Goal: Information Seeking & Learning: Find specific fact

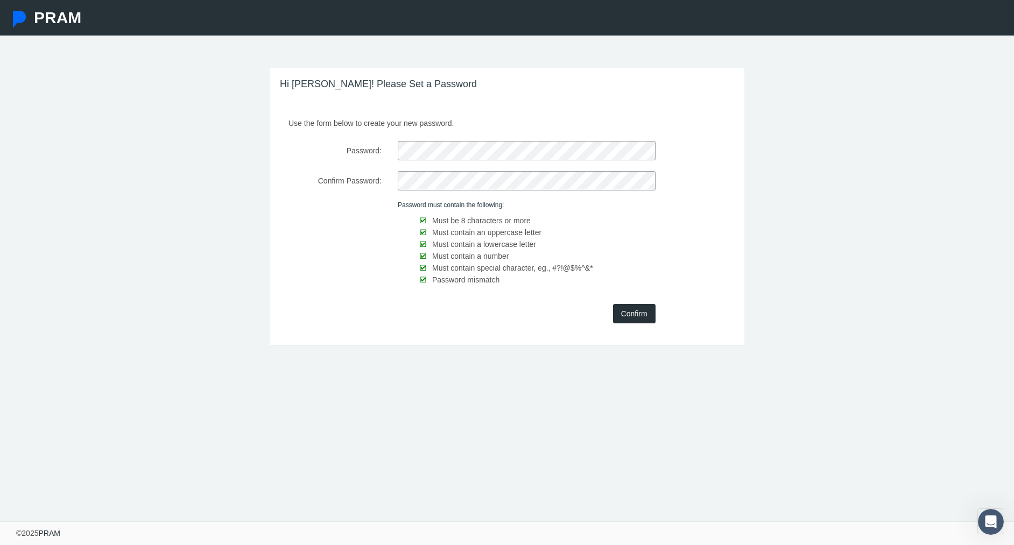
click at [630, 313] on input "Confirm" at bounding box center [634, 313] width 43 height 19
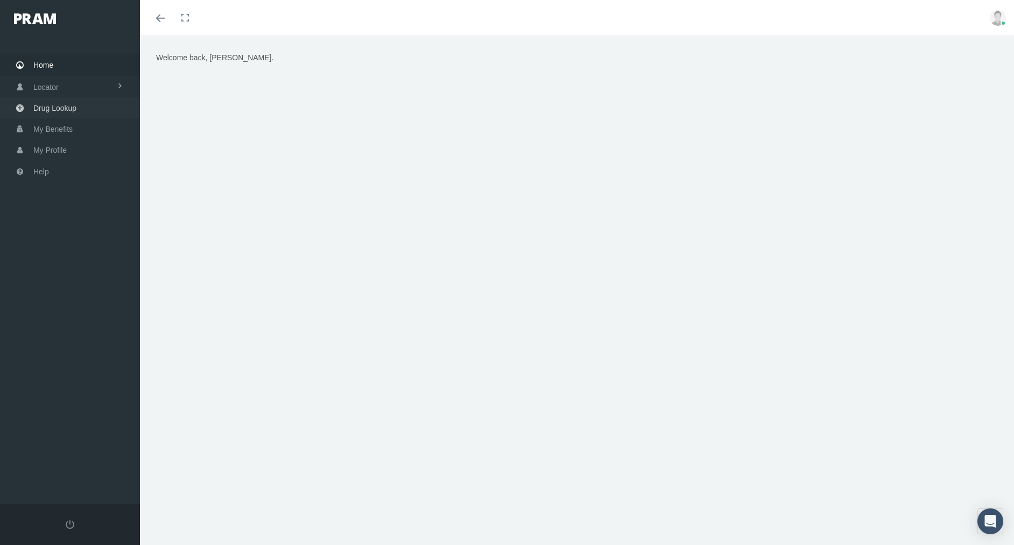
click at [56, 111] on span "Drug Lookup" at bounding box center [54, 108] width 43 height 20
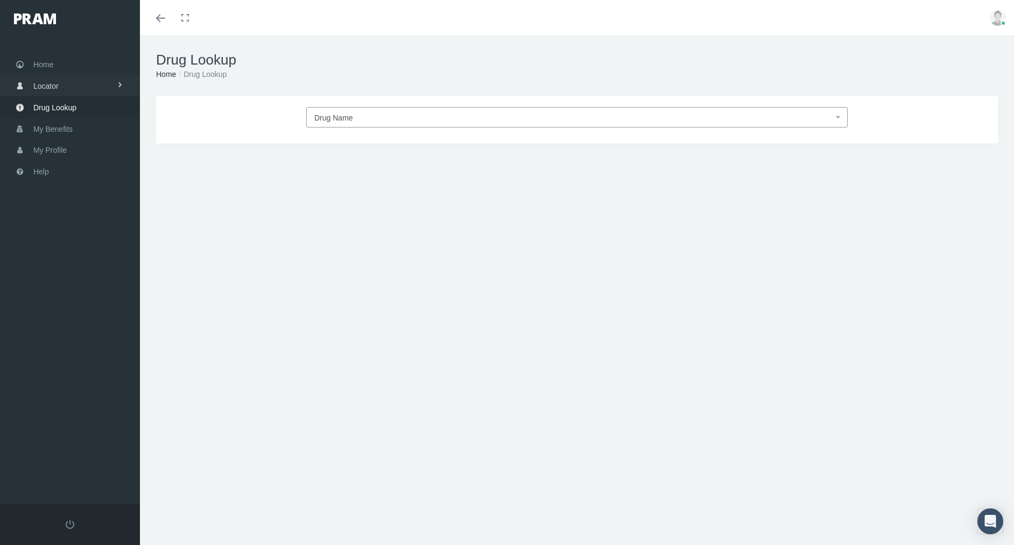
click at [119, 87] on span at bounding box center [120, 85] width 8 height 20
click at [80, 151] on link "Drug Lookup" at bounding box center [70, 150] width 140 height 21
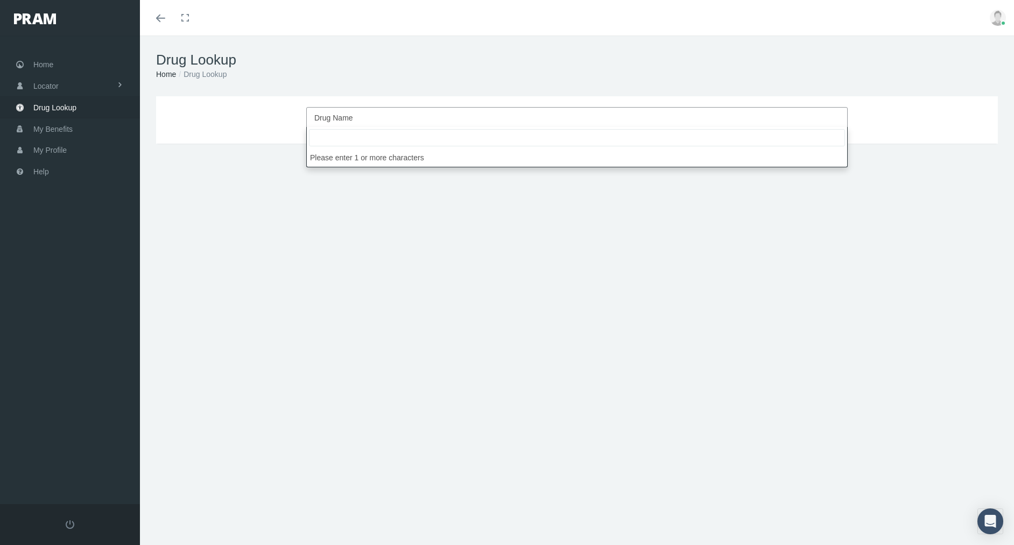
click at [366, 118] on span "Drug Name" at bounding box center [573, 118] width 519 height 14
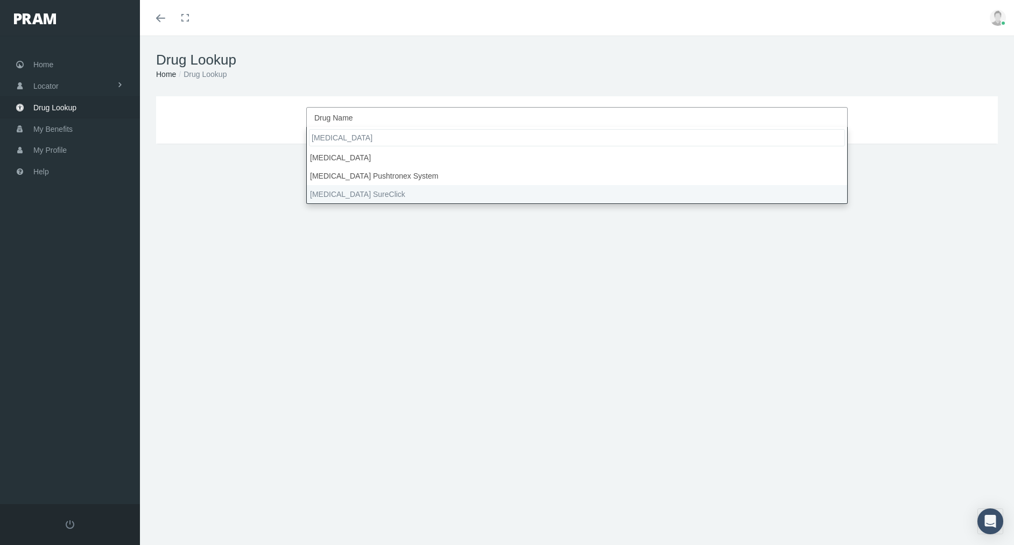
type input "repatha"
select select "Repatha SureClick"
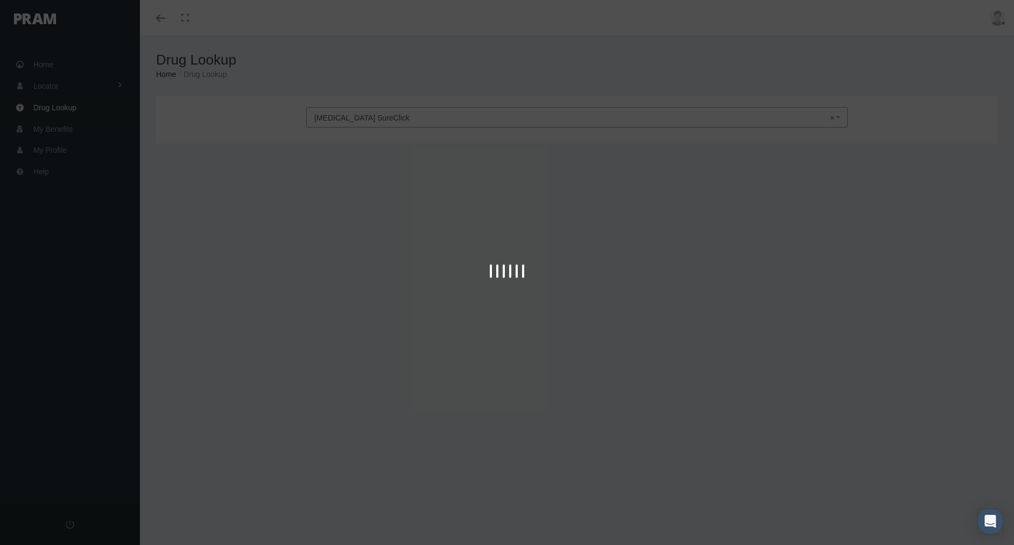
type input "30"
select select "Solution Auto-injector"
select select "140 MG/ML"
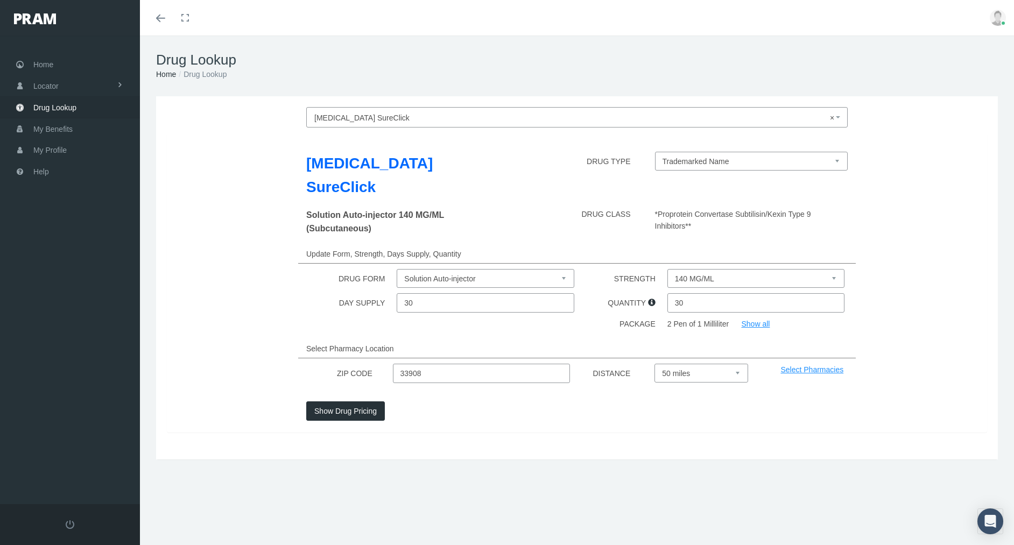
click at [755, 320] on link "Show all" at bounding box center [755, 324] width 29 height 9
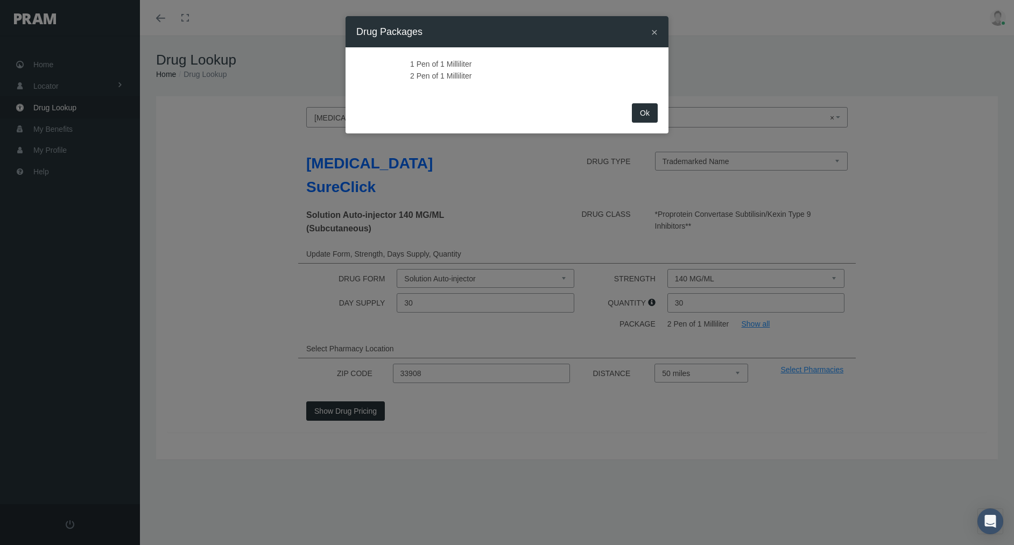
click at [645, 115] on button "Ok" at bounding box center [645, 112] width 26 height 19
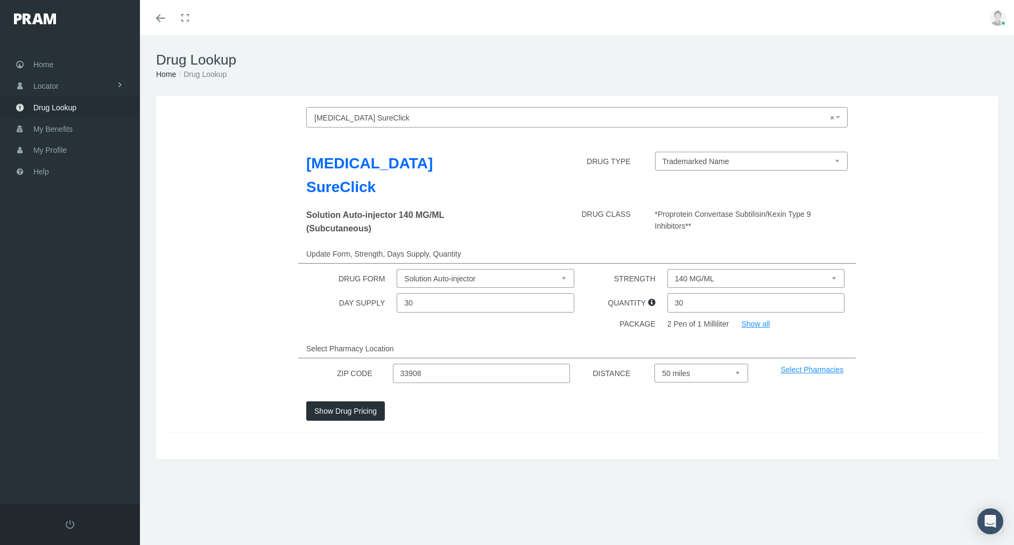
click at [693, 293] on input "30" at bounding box center [756, 302] width 178 height 19
type input "3"
type input "1"
click at [345, 401] on button "Show Drug Pricing" at bounding box center [345, 410] width 79 height 19
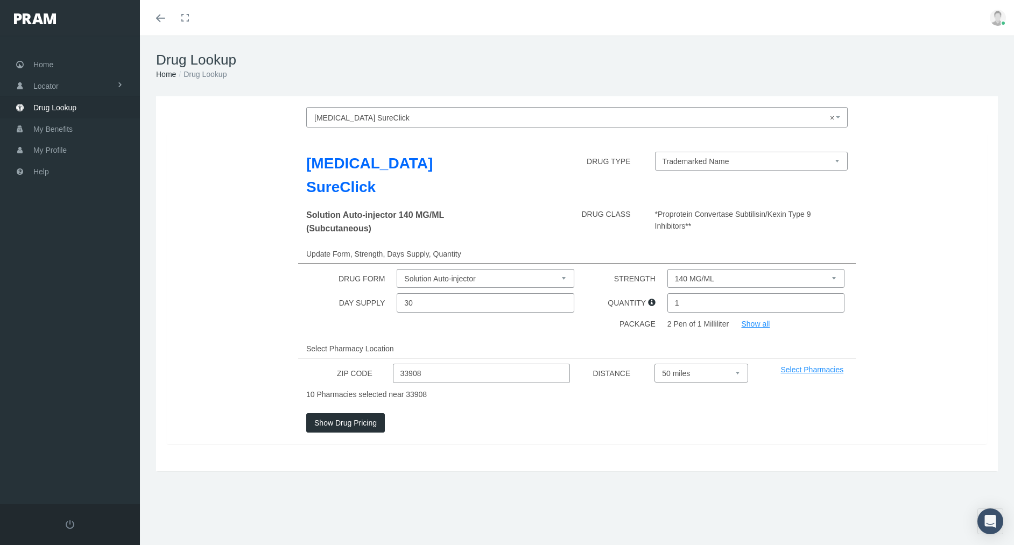
click at [343, 413] on button "Show Drug Pricing" at bounding box center [345, 422] width 79 height 19
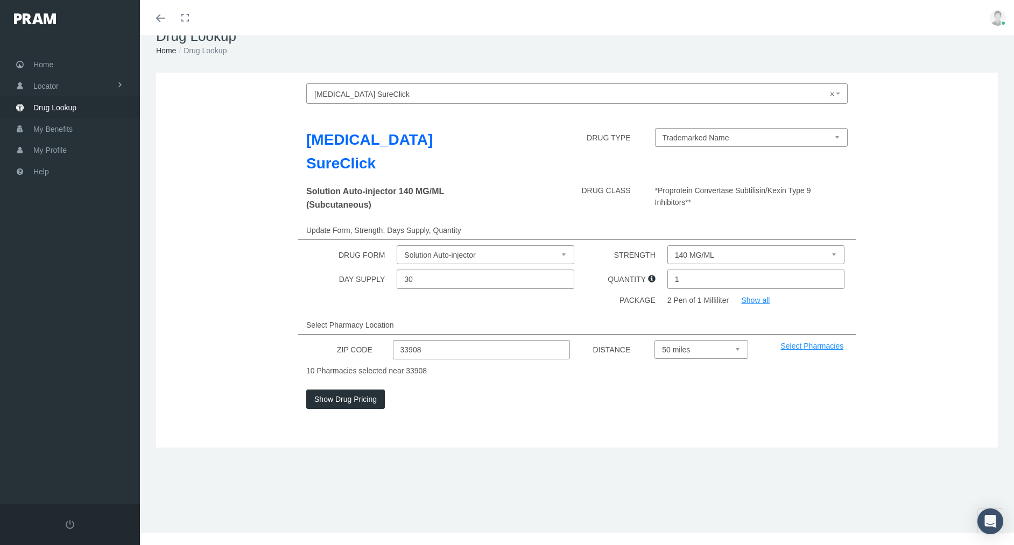
scroll to position [29, 0]
click at [815, 342] on link "Select Pharmacies" at bounding box center [811, 346] width 63 height 9
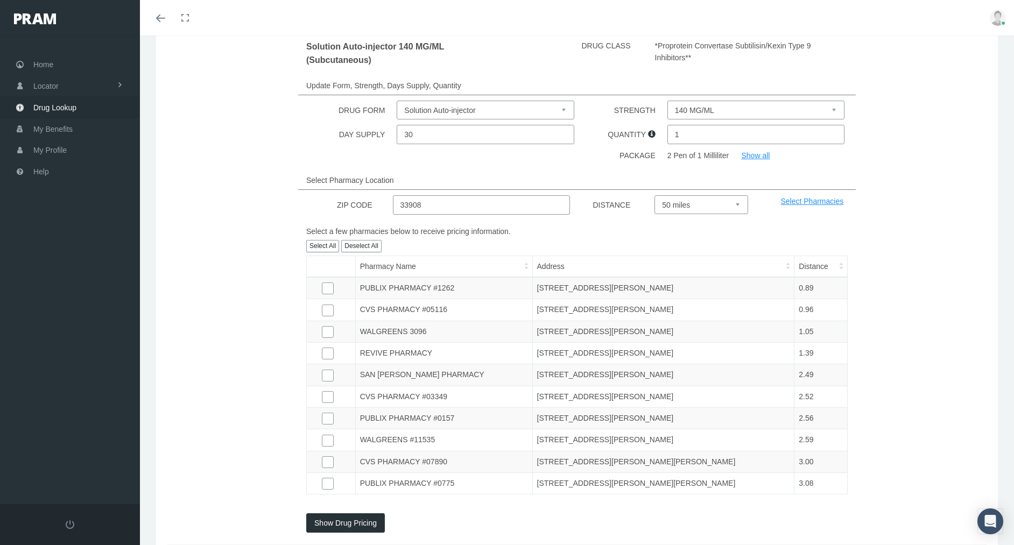
scroll to position [170, 0]
click at [326, 238] on button "Select All" at bounding box center [322, 244] width 33 height 12
checkbox input "true"
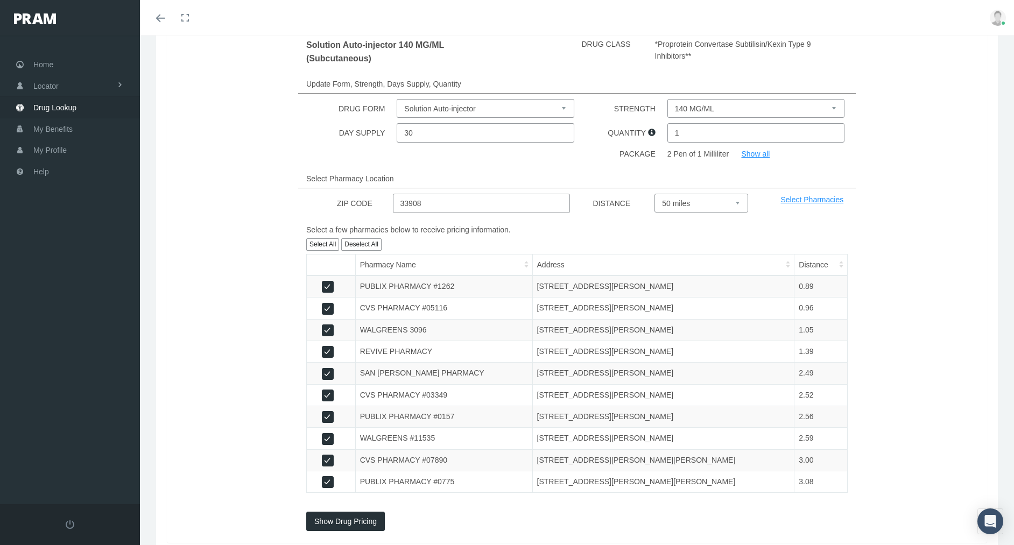
checkbox input "true"
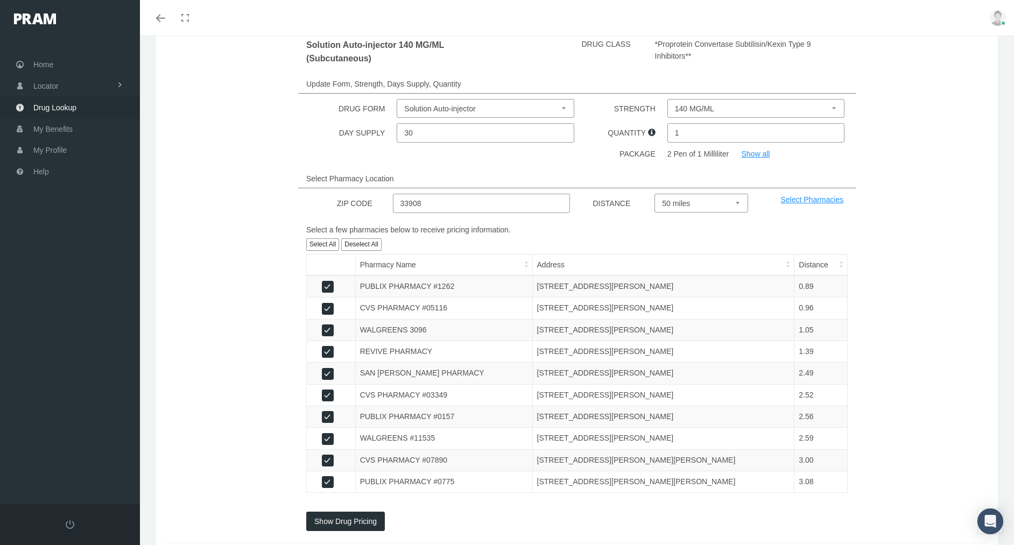
checkbox input "true"
click at [348, 512] on button "Show Drug Pricing" at bounding box center [345, 521] width 79 height 19
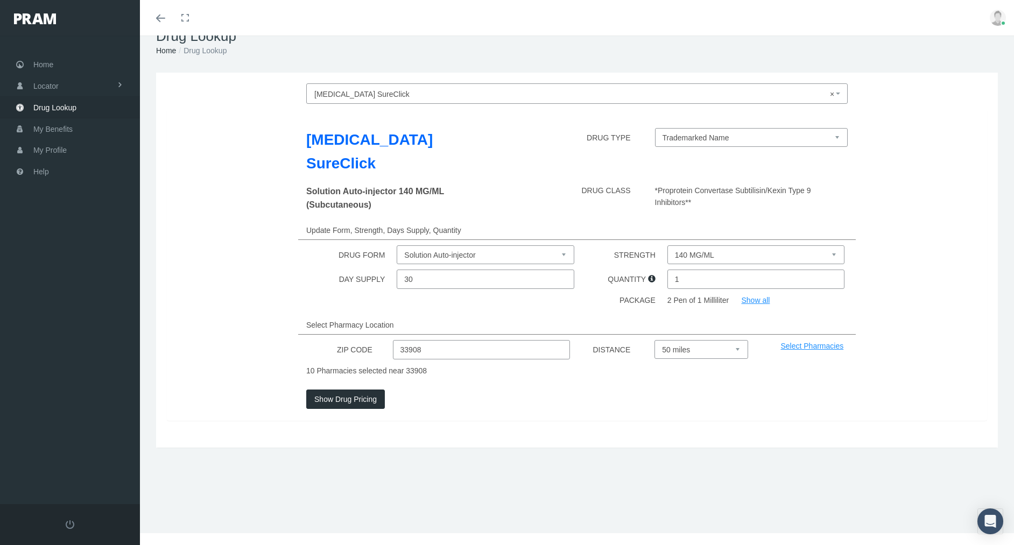
click at [344, 390] on button "Show Drug Pricing" at bounding box center [345, 399] width 79 height 19
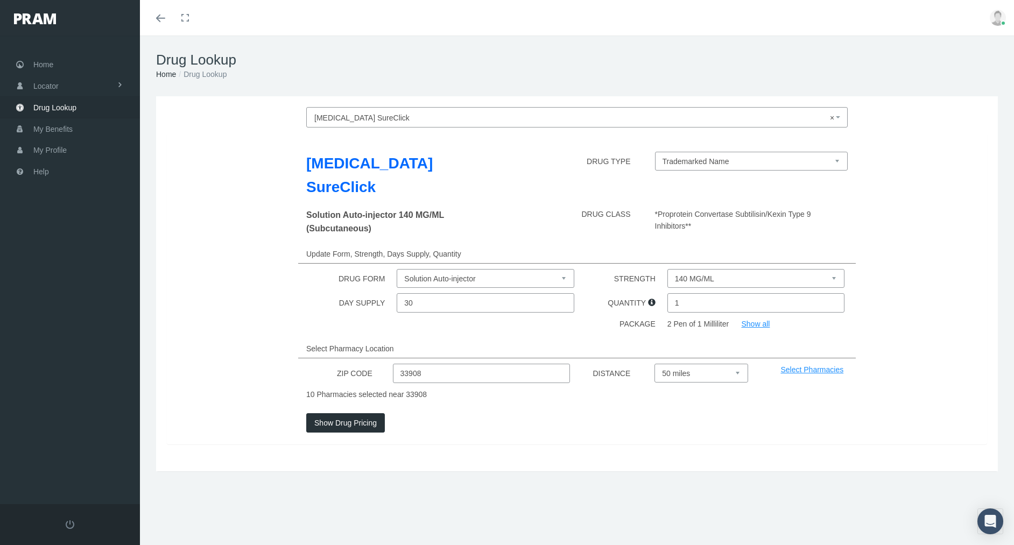
scroll to position [0, 0]
select select
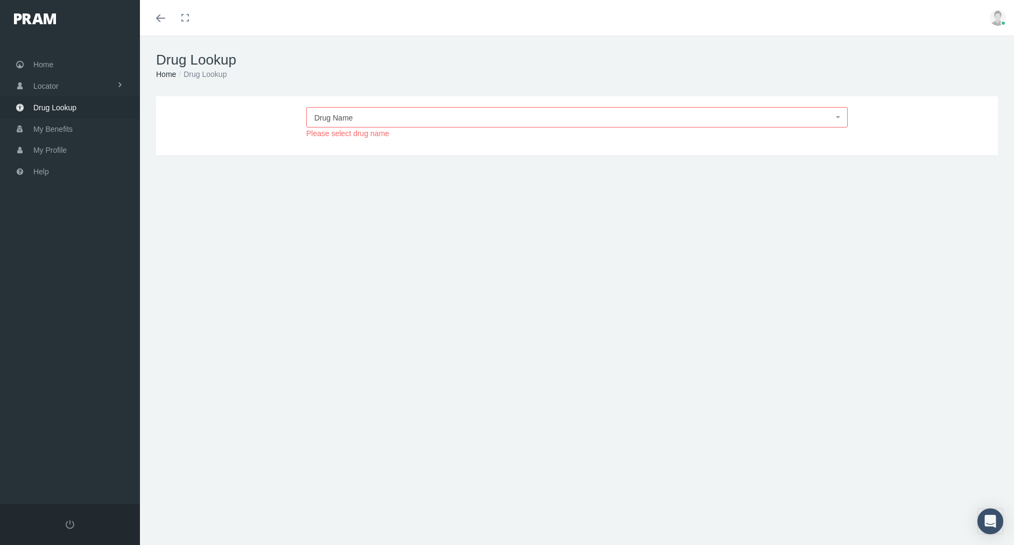
click at [772, 239] on div "Repatha SureClick Drug Name Please select drug name DRUG TYPE Solution Auto-inj…" at bounding box center [577, 230] width 874 height 269
drag, startPoint x: 58, startPoint y: 67, endPoint x: 58, endPoint y: 61, distance: 5.9
click at [58, 61] on link "Home" at bounding box center [70, 64] width 140 height 21
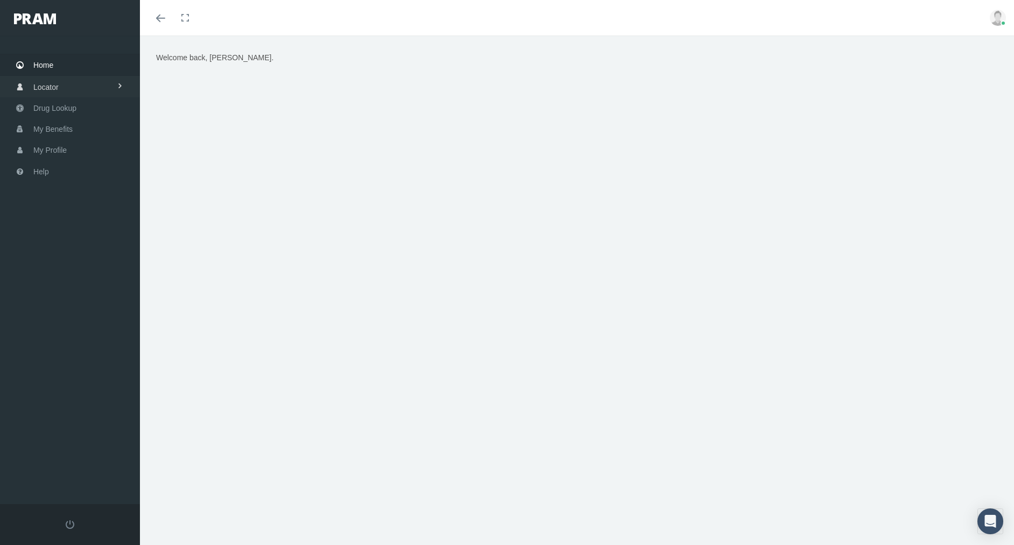
click at [120, 88] on span at bounding box center [120, 86] width 8 height 20
click at [62, 110] on span "Pharmacy" at bounding box center [48, 110] width 34 height 18
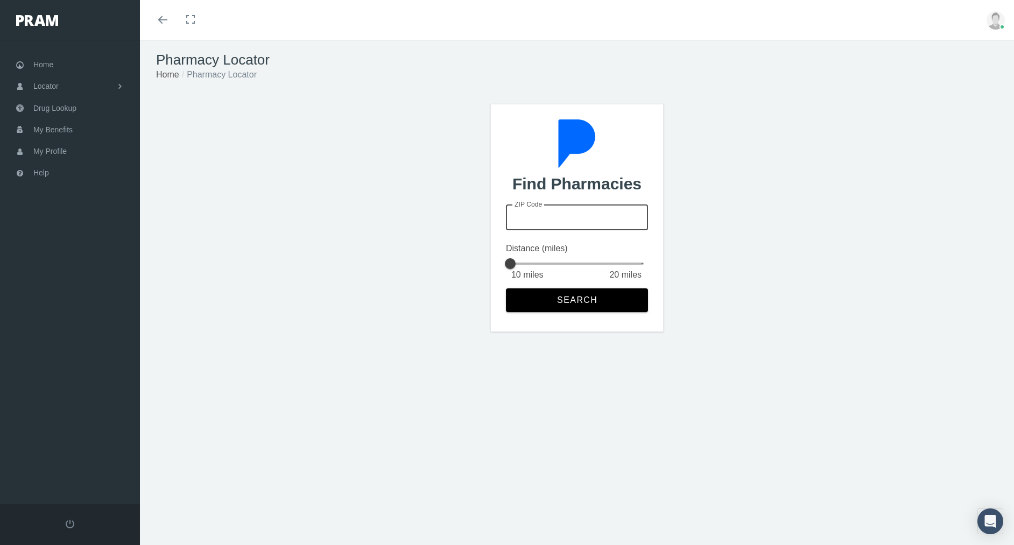
click at [544, 215] on input "ZIP Code" at bounding box center [577, 218] width 142 height 26
type input "33908"
click at [513, 265] on div at bounding box center [510, 264] width 22 height 22
click at [573, 298] on span "Search" at bounding box center [576, 300] width 41 height 10
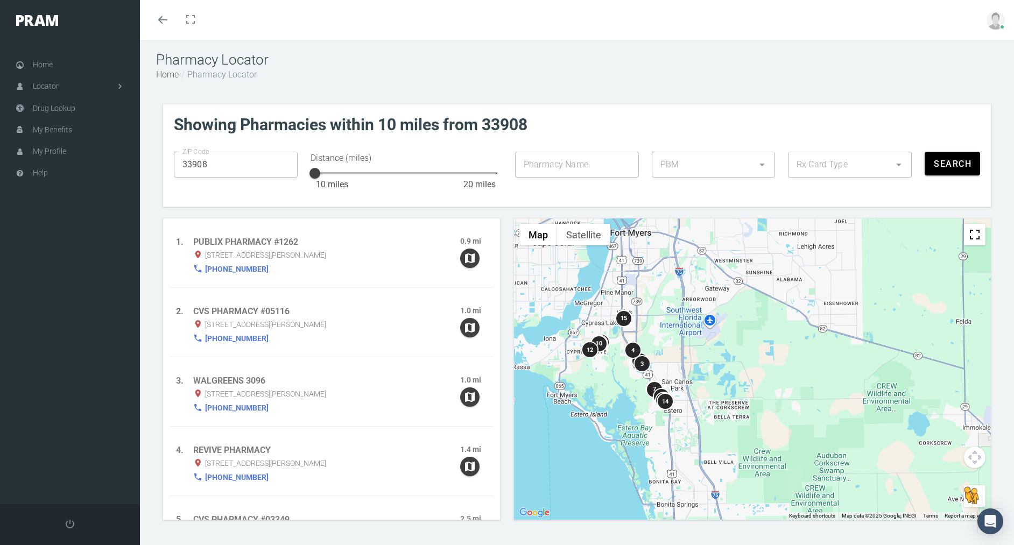
click at [560, 365] on div "1 2 3 4 5 6 7 8 9 10 11 12 13 14 15" at bounding box center [752, 368] width 477 height 301
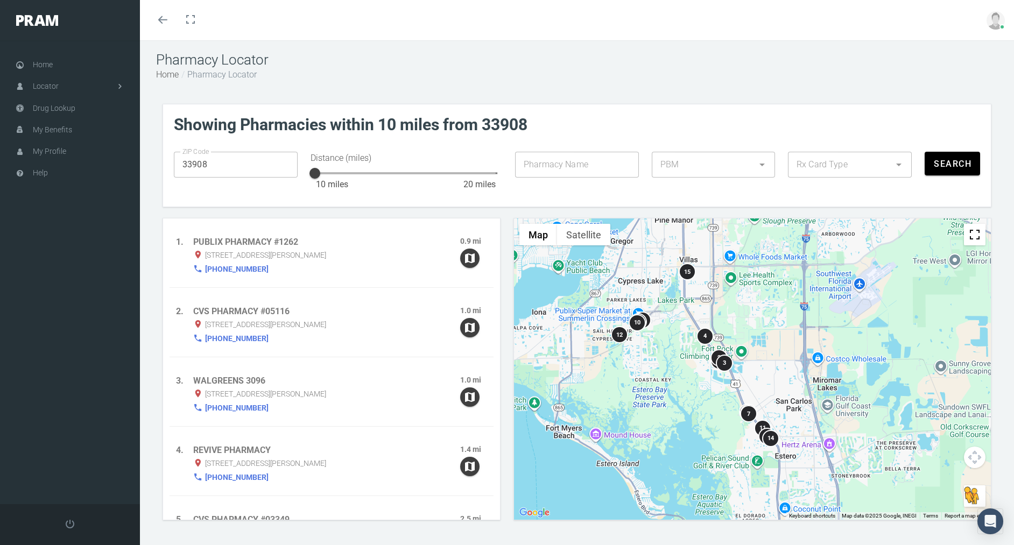
click at [622, 292] on div "1 2 3 4 5 6 7 8 9 10 11 12 13 14 15" at bounding box center [752, 368] width 477 height 301
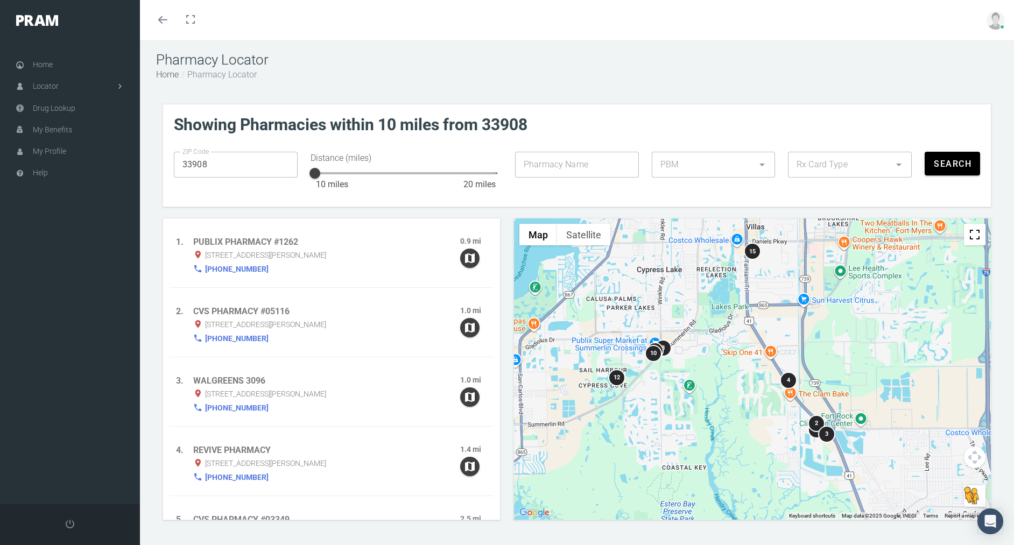
click at [575, 407] on div "1 2 3 4 5 6 7 8 9 10 11 12 13 14 15" at bounding box center [752, 368] width 477 height 301
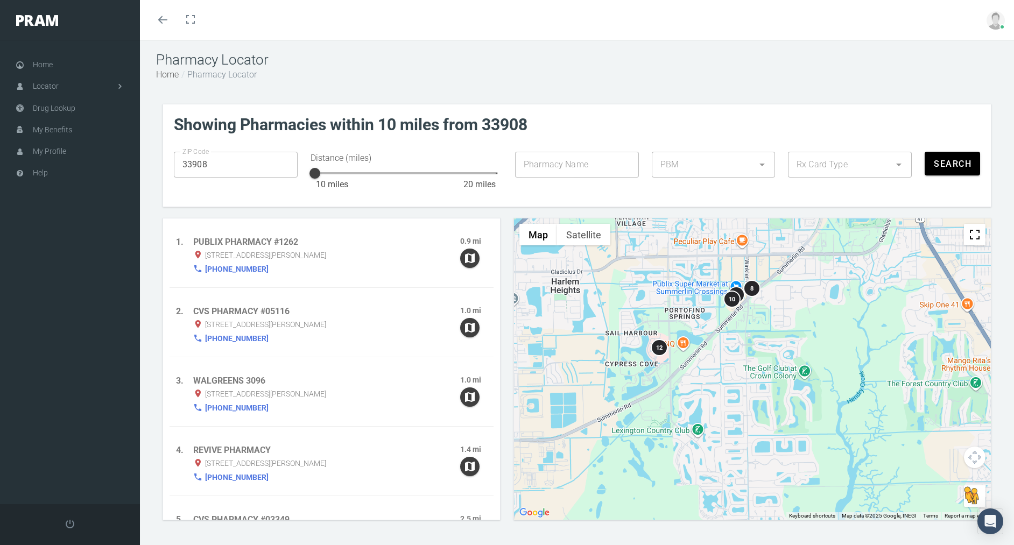
click at [683, 295] on div "1 2 3 4 5 6 7 8 9 10 11 12 13 14 15" at bounding box center [752, 368] width 477 height 301
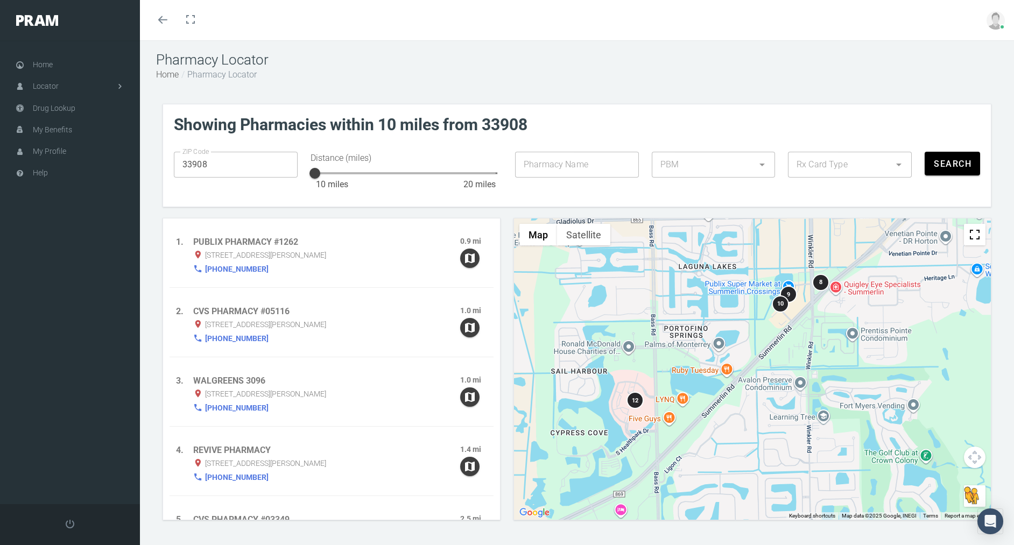
click at [796, 350] on div "1 2 3 4 5 6 7 8 9 10 11 12 13 14 15" at bounding box center [752, 368] width 477 height 301
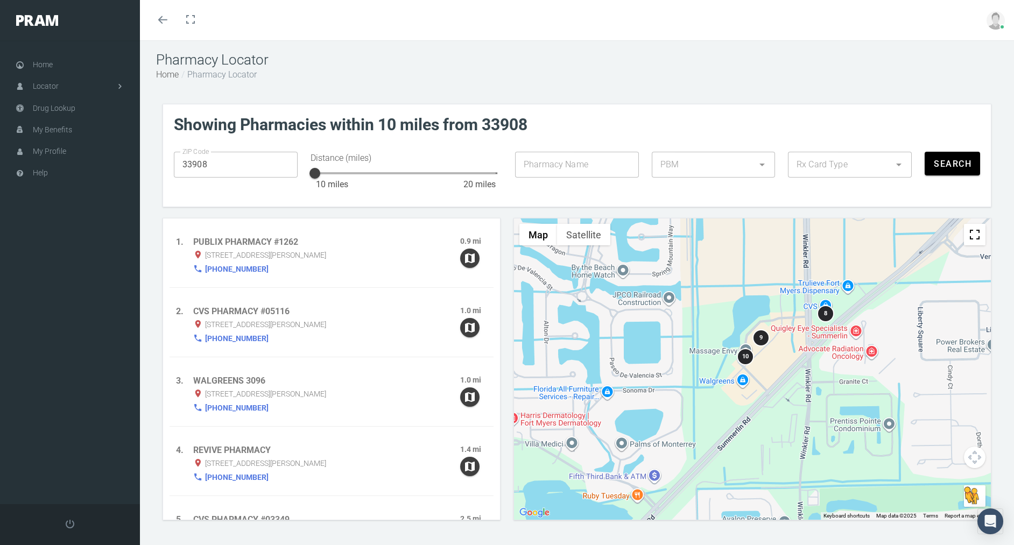
drag, startPoint x: 753, startPoint y: 343, endPoint x: 734, endPoint y: 442, distance: 101.4
click at [734, 442] on div "1 2 3 4 5 6 7 8 9 10 11 12 13 14 15" at bounding box center [752, 368] width 477 height 301
click at [760, 340] on span "9" at bounding box center [760, 337] width 3 height 7
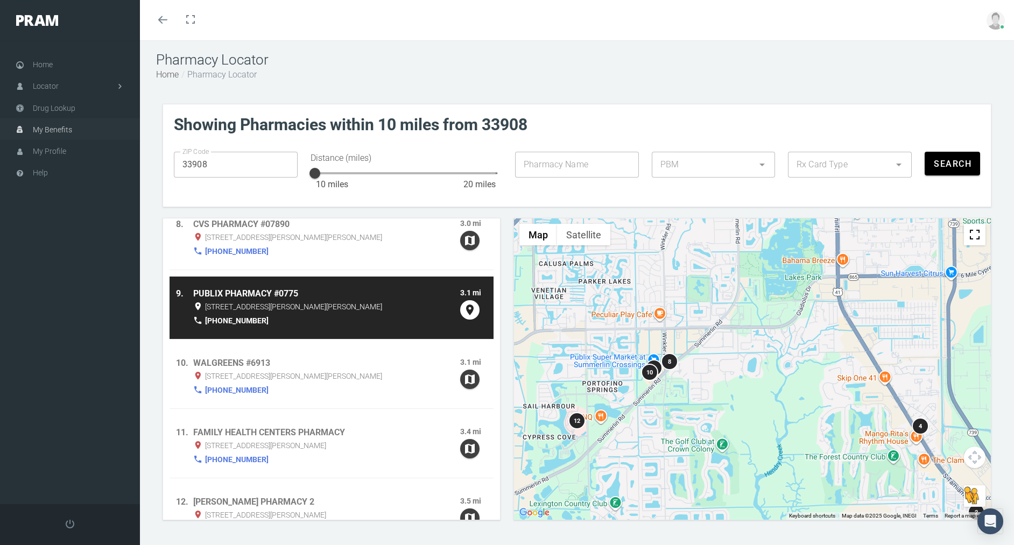
click at [77, 127] on link "My Benefits" at bounding box center [70, 129] width 140 height 22
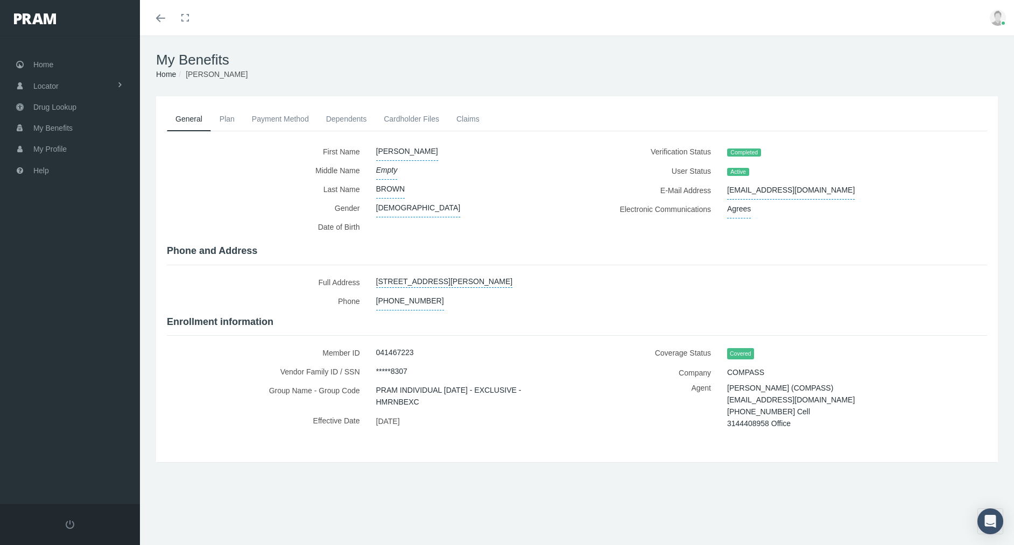
click at [230, 123] on link "Plan" at bounding box center [227, 119] width 32 height 24
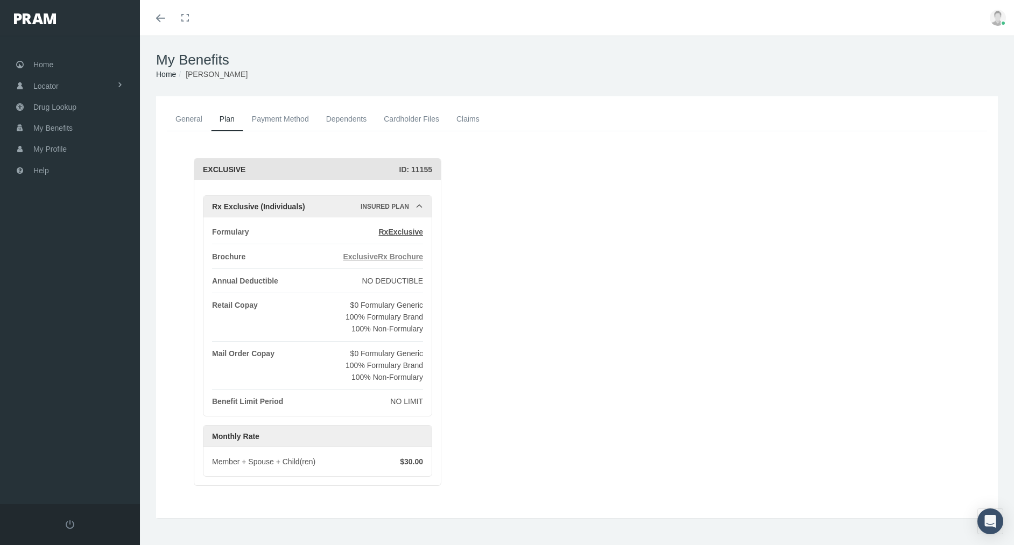
click at [368, 259] on span "ExclusiveRx Brochure" at bounding box center [383, 256] width 80 height 9
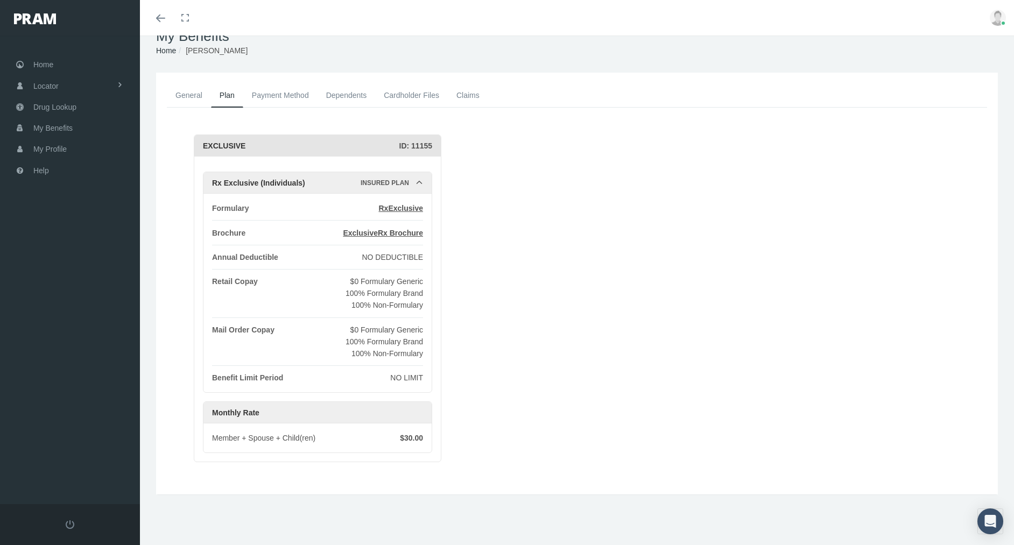
scroll to position [29, 0]
click at [406, 204] on span "RxExclusive" at bounding box center [401, 208] width 45 height 9
click at [68, 127] on span "My Benefits" at bounding box center [52, 128] width 39 height 20
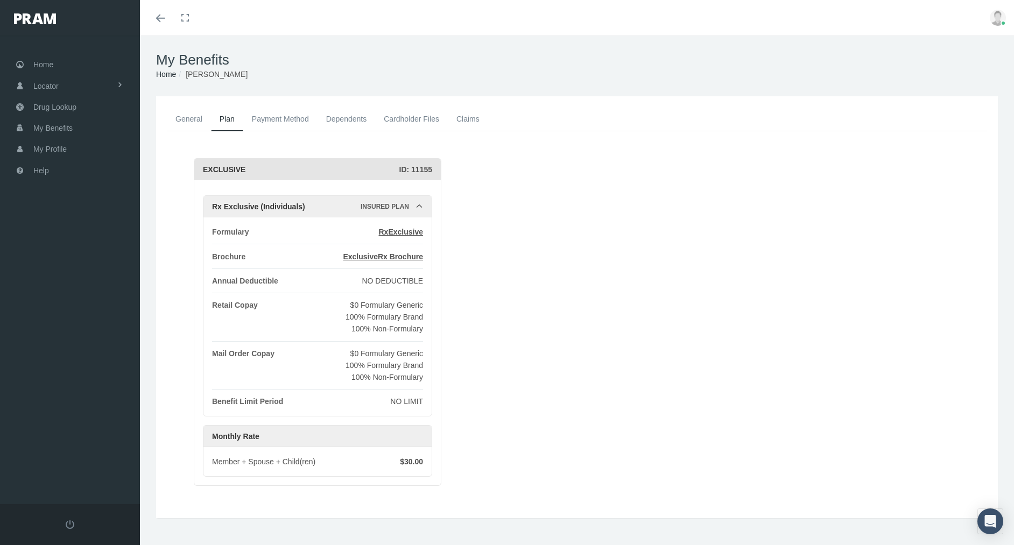
click at [163, 18] on span at bounding box center [160, 18] width 9 height 1
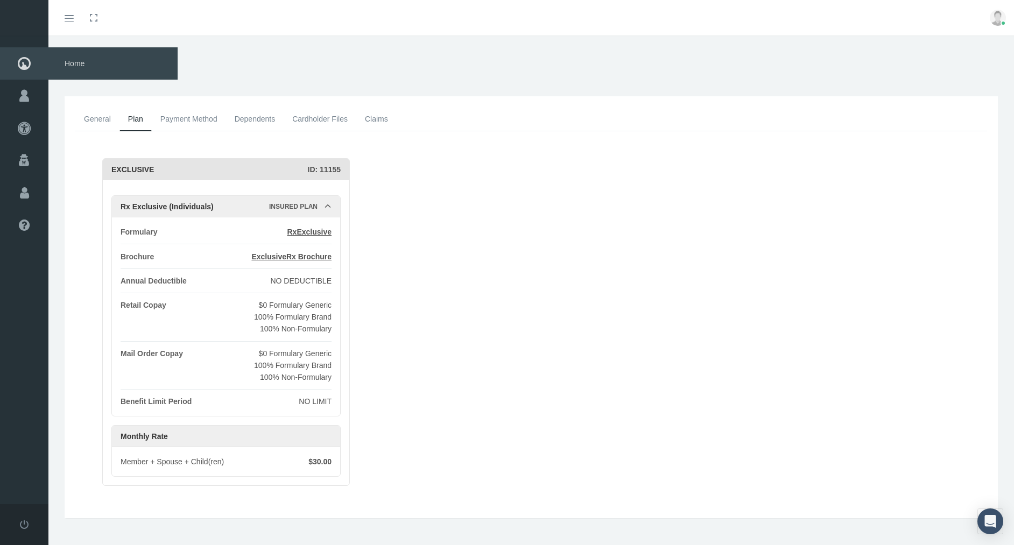
click at [25, 63] on icon at bounding box center [24, 63] width 48 height 32
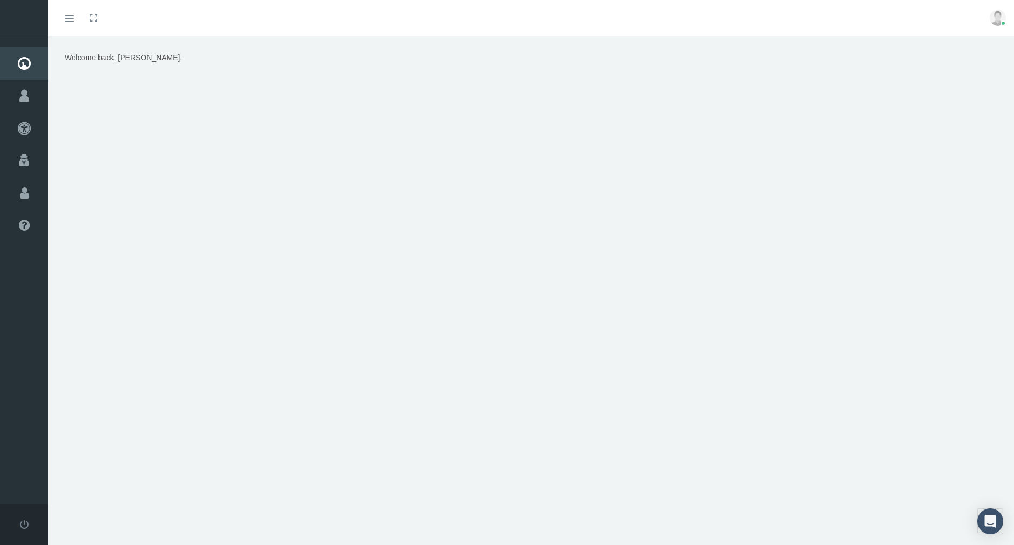
click at [69, 20] on icon "Toggle menubar" at bounding box center [69, 18] width 9 height 6
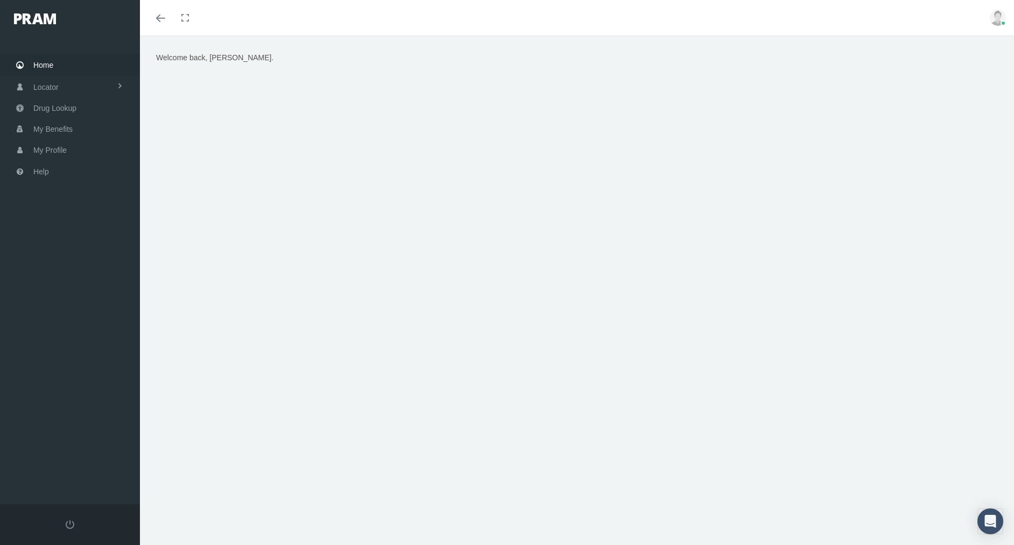
click at [190, 125] on div "Welcome back, RONALD." at bounding box center [577, 186] width 858 height 269
click at [157, 18] on icon "Toggle menubar" at bounding box center [160, 18] width 9 height 6
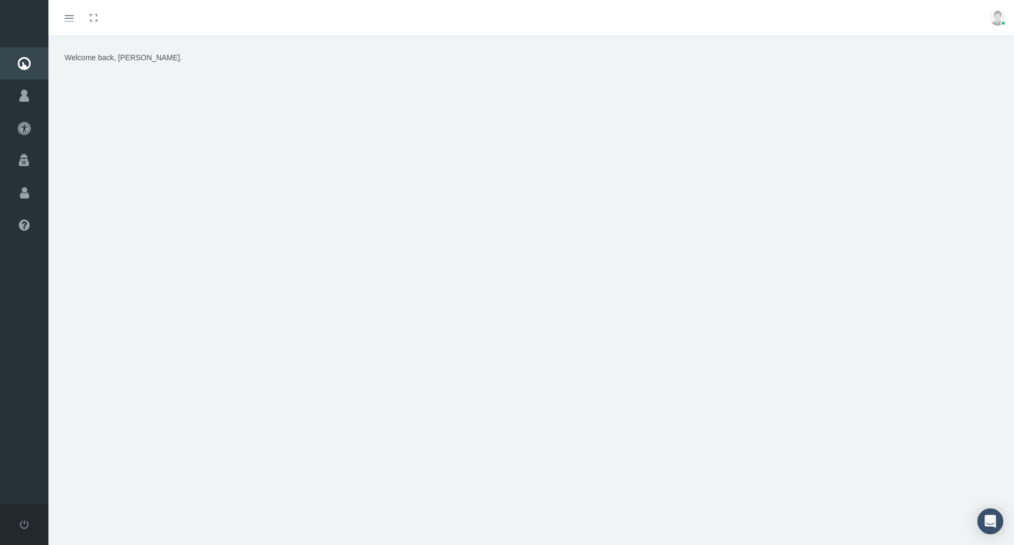
click at [94, 19] on link "Toggle fullscreen" at bounding box center [94, 18] width 24 height 36
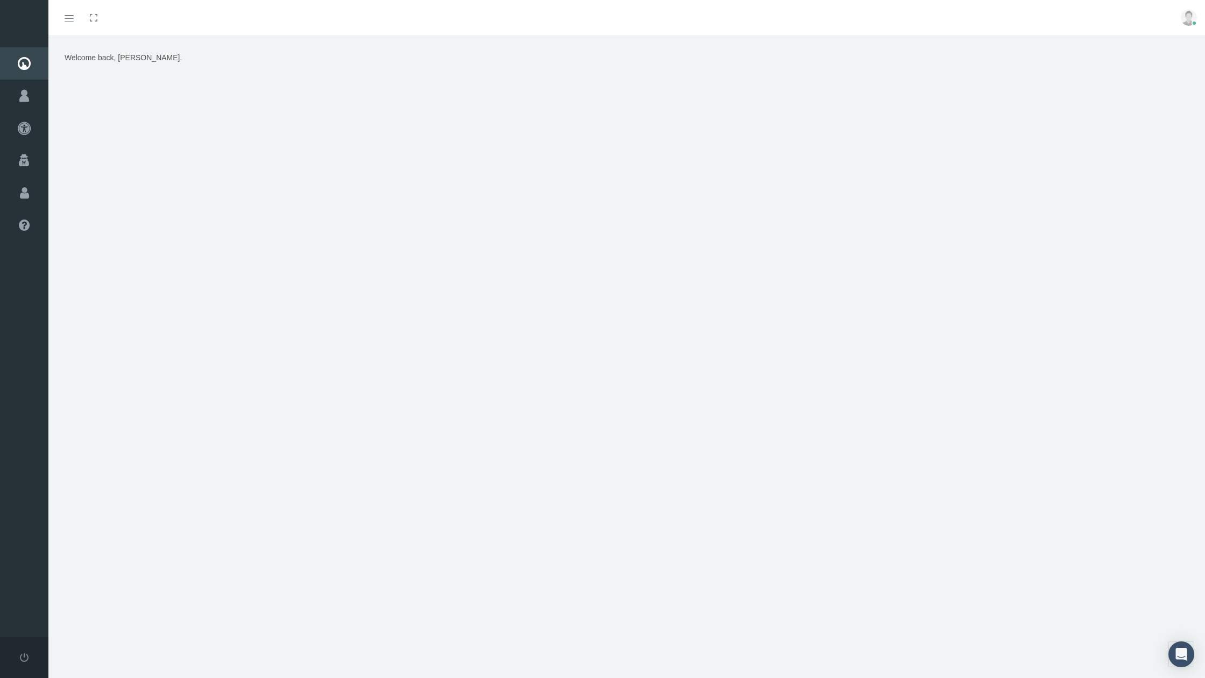
click at [95, 19] on link "Toggle fullscreen" at bounding box center [94, 18] width 24 height 36
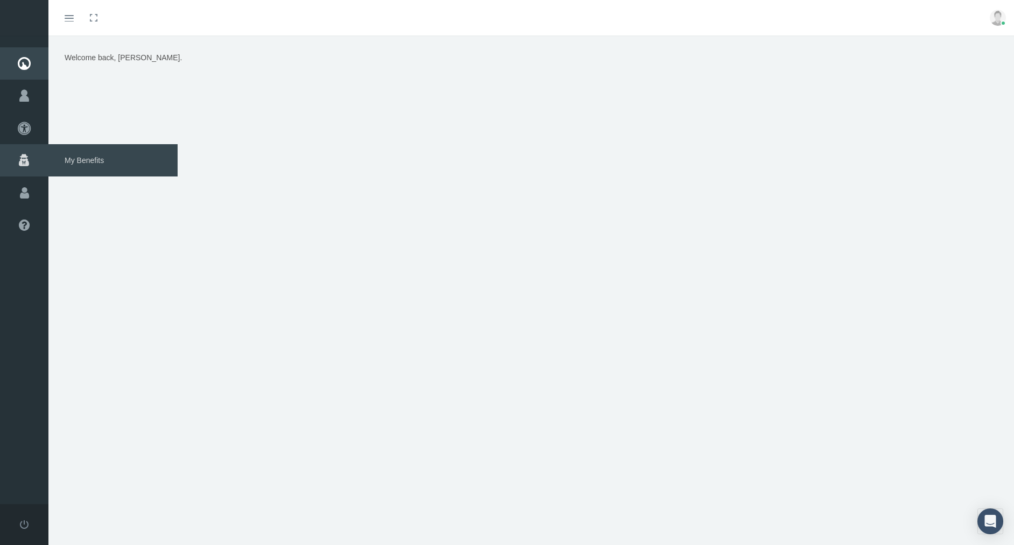
click at [82, 161] on span "My Benefits" at bounding box center [112, 160] width 129 height 32
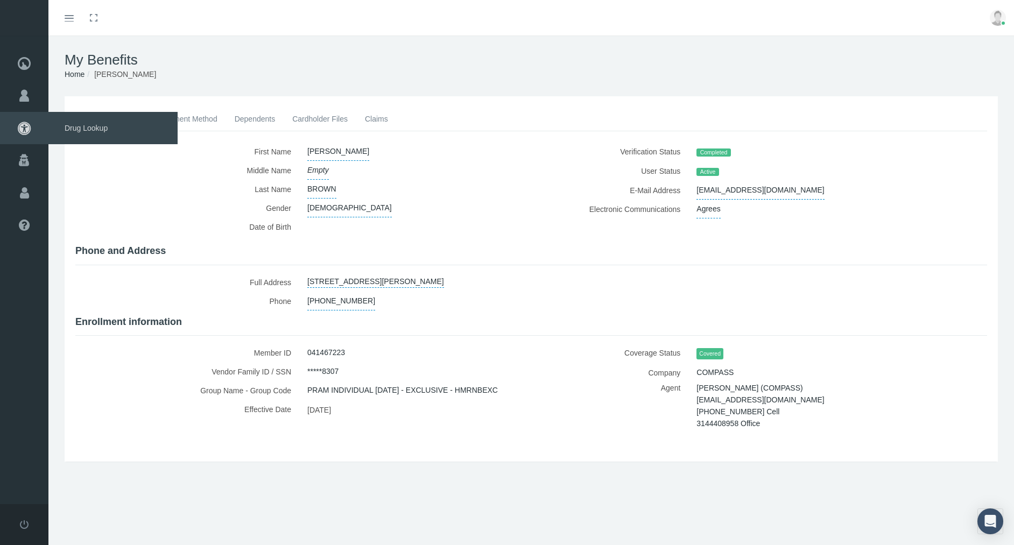
click at [24, 129] on icon at bounding box center [24, 128] width 48 height 32
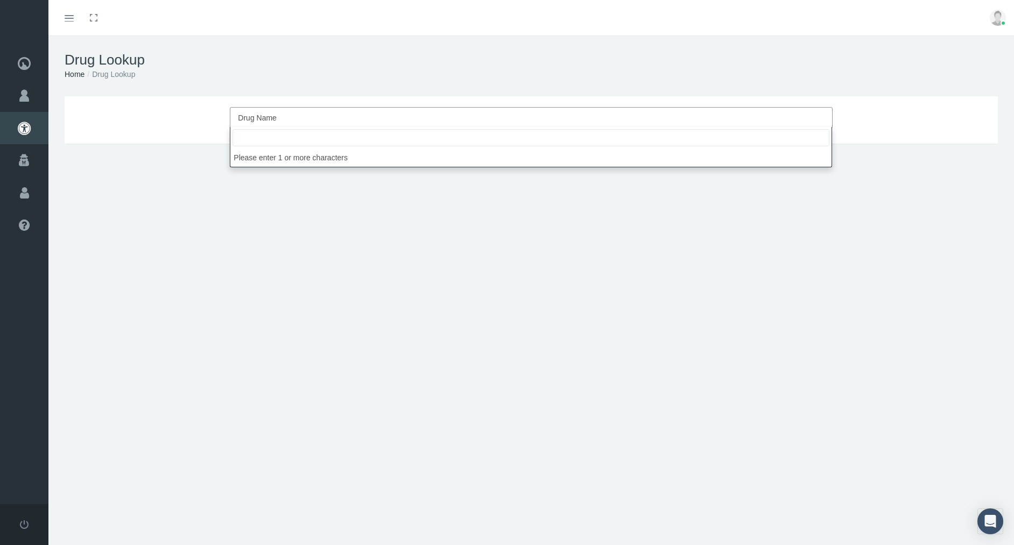
click at [293, 116] on span "Drug Name" at bounding box center [528, 118] width 580 height 14
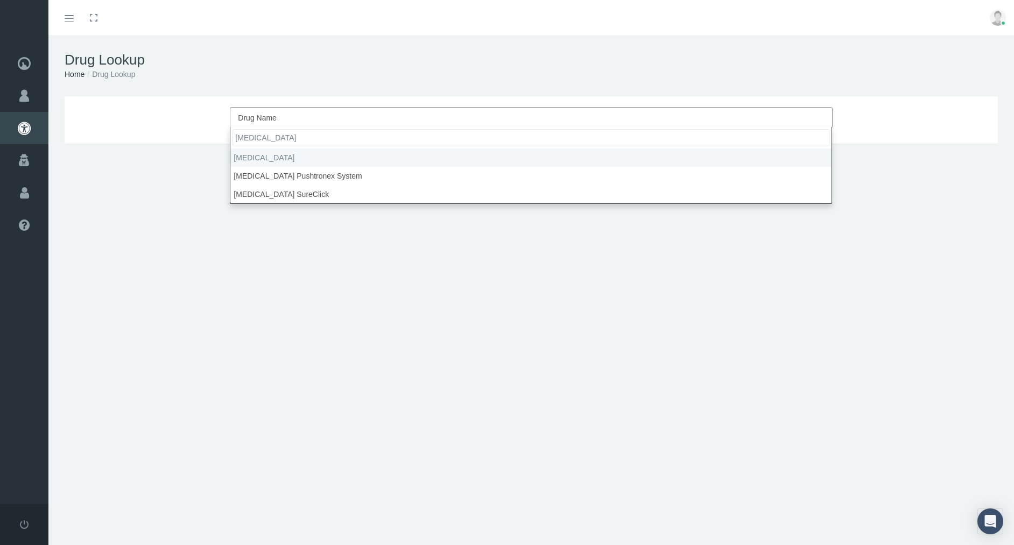
type input "[MEDICAL_DATA]"
type input "30"
select select "[MEDICAL_DATA]"
select select "Solution Prefilled Syringe"
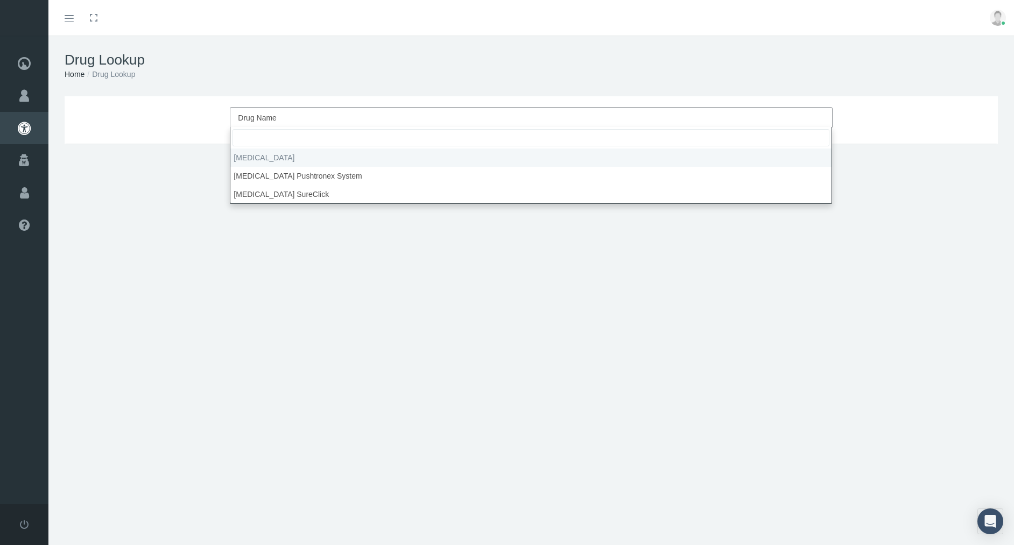
select select "140 MG/ML"
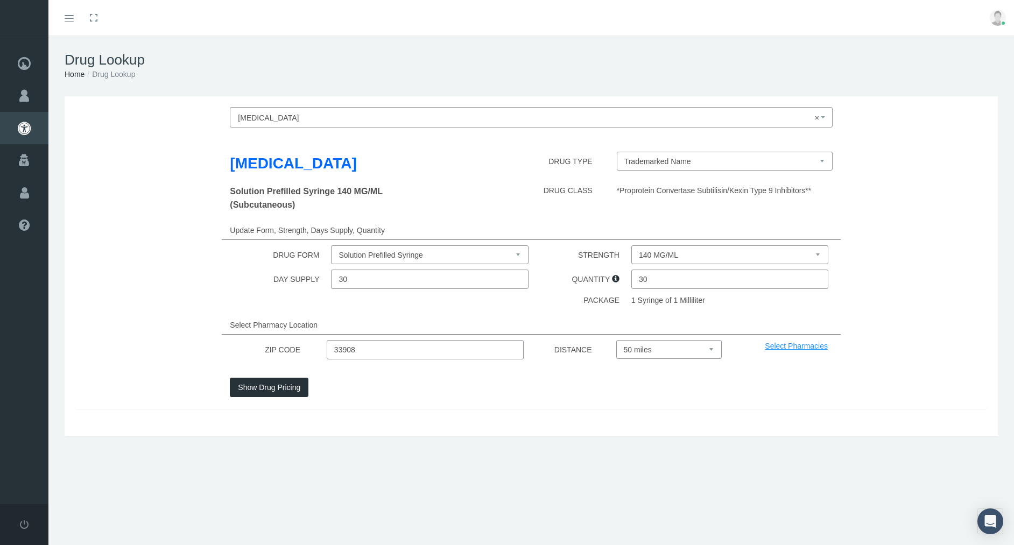
click at [652, 280] on input "30" at bounding box center [730, 279] width 198 height 19
type input "3"
type input "1"
click at [267, 389] on button "Show Drug Pricing" at bounding box center [269, 387] width 79 height 19
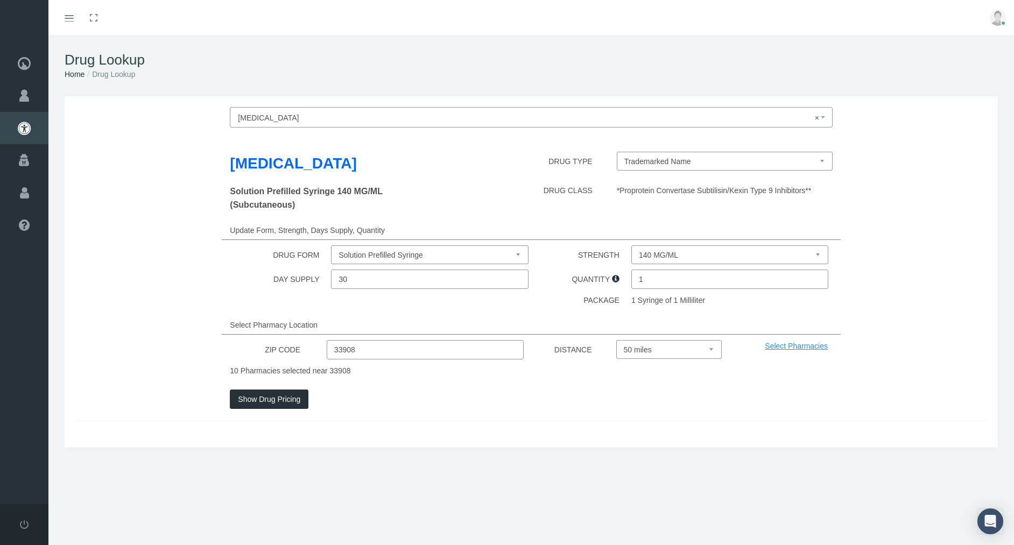
click at [266, 402] on button "Show Drug Pricing" at bounding box center [269, 399] width 79 height 19
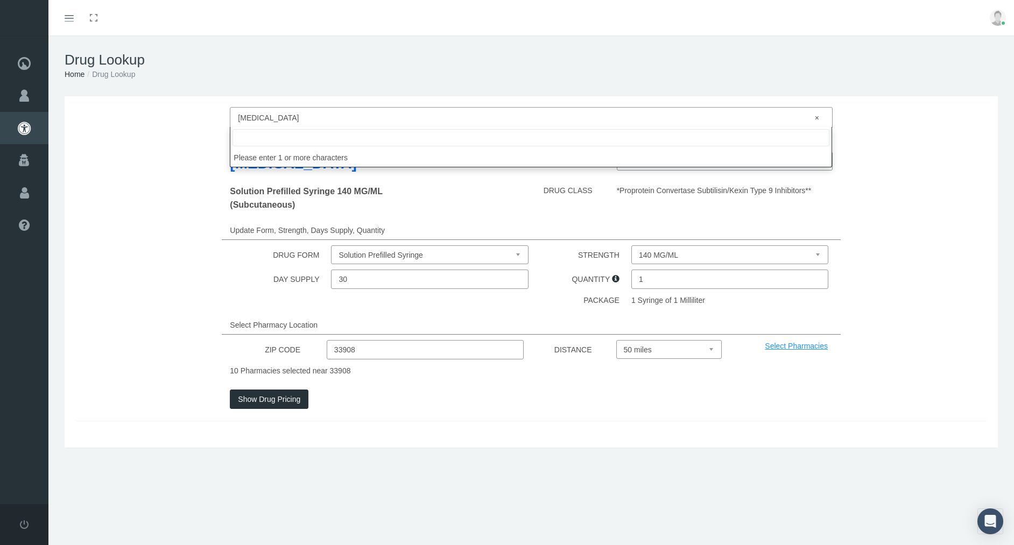
click at [823, 118] on b at bounding box center [823, 117] width 4 height 2
click at [664, 139] on input "search" at bounding box center [530, 137] width 597 height 17
click at [547, 138] on input "search" at bounding box center [530, 137] width 597 height 17
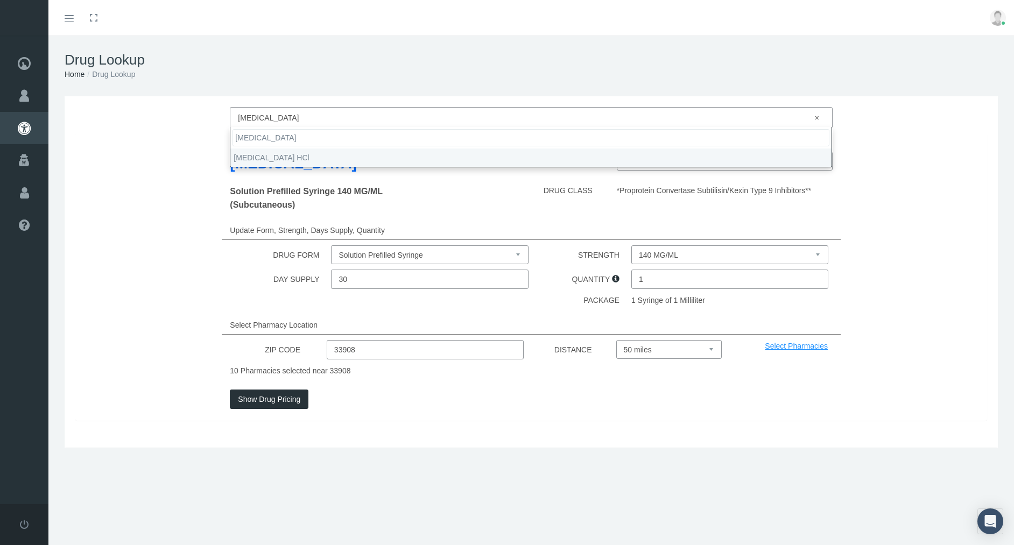
type input "[MEDICAL_DATA]"
select select "[MEDICAL_DATA] HCl"
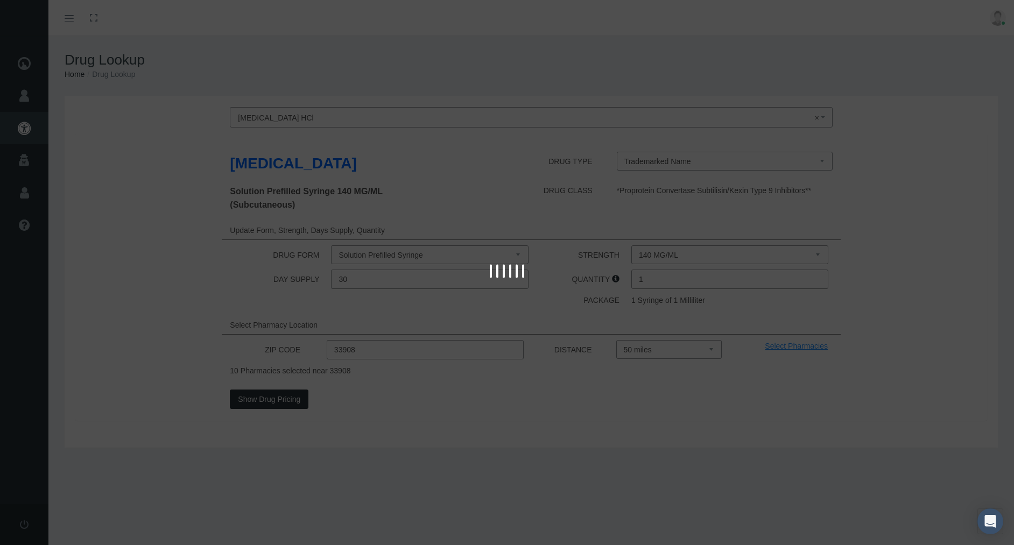
type input "30"
select select "Capsule Delayed Release Particles"
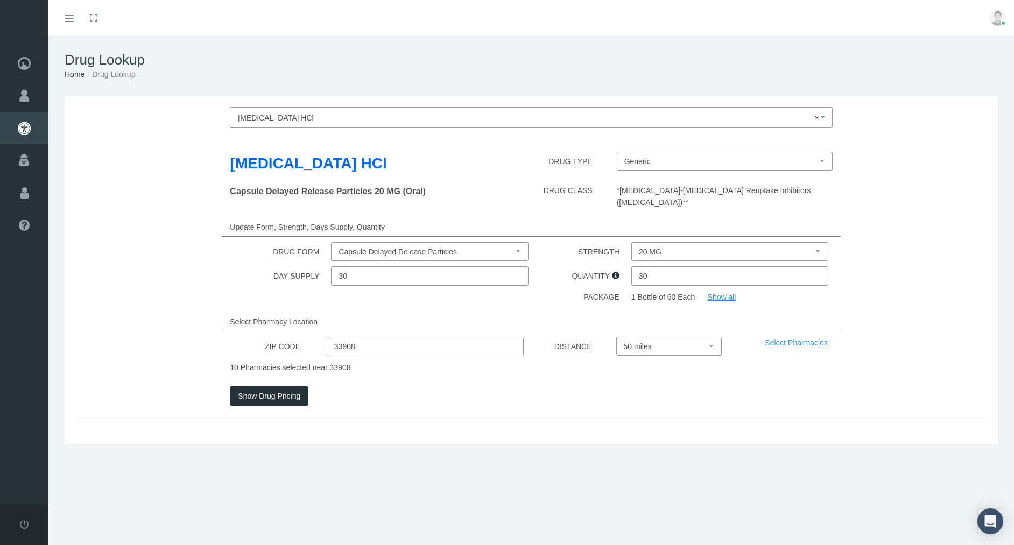
select select "60 MG"
click at [721, 293] on link "Show all" at bounding box center [722, 297] width 29 height 9
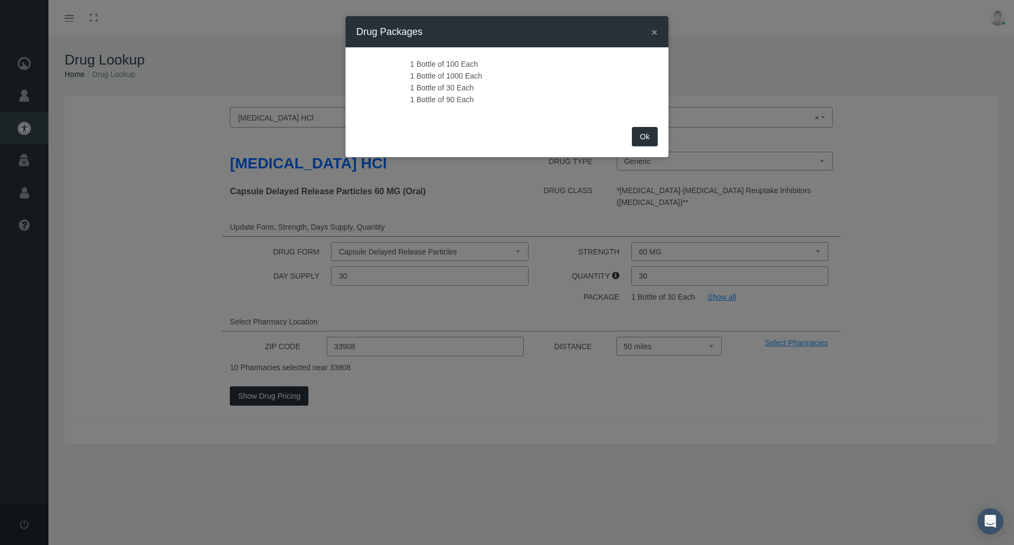
click at [439, 100] on p "1 Bottle of 100 Each 1 Bottle of 1000 Each 1 Bottle of 30 Each 1 Bottle of 90 E…" at bounding box center [506, 81] width 301 height 47
click at [460, 102] on p "1 Bottle of 100 Each 1 Bottle of 1000 Each 1 Bottle of 30 Each 1 Bottle of 90 E…" at bounding box center [506, 81] width 301 height 47
click at [523, 105] on div "1 Bottle of 100 Each 1 Bottle of 1000 Each 1 Bottle of 30 Each 1 Bottle of 90 E…" at bounding box center [507, 85] width 323 height 76
click at [641, 139] on button "Ok" at bounding box center [645, 136] width 26 height 19
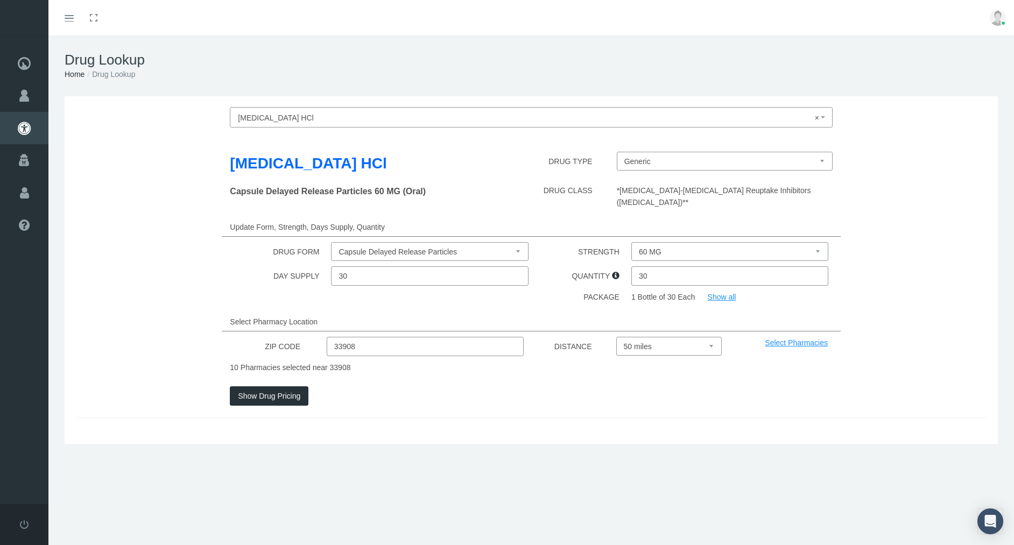
click at [658, 269] on input "30" at bounding box center [730, 275] width 198 height 19
type input "3"
click at [825, 274] on input "90" at bounding box center [730, 275] width 198 height 19
type input "90"
click at [383, 406] on div at bounding box center [531, 412] width 618 height 12
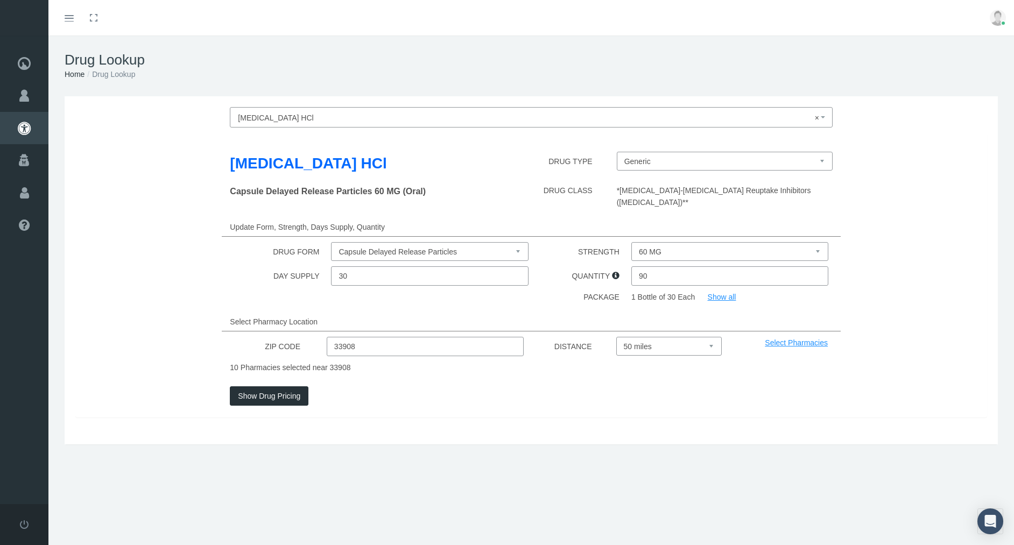
click at [267, 387] on button "Show Drug Pricing" at bounding box center [269, 395] width 79 height 19
click at [791, 339] on link "Select Pharmacies" at bounding box center [796, 343] width 63 height 9
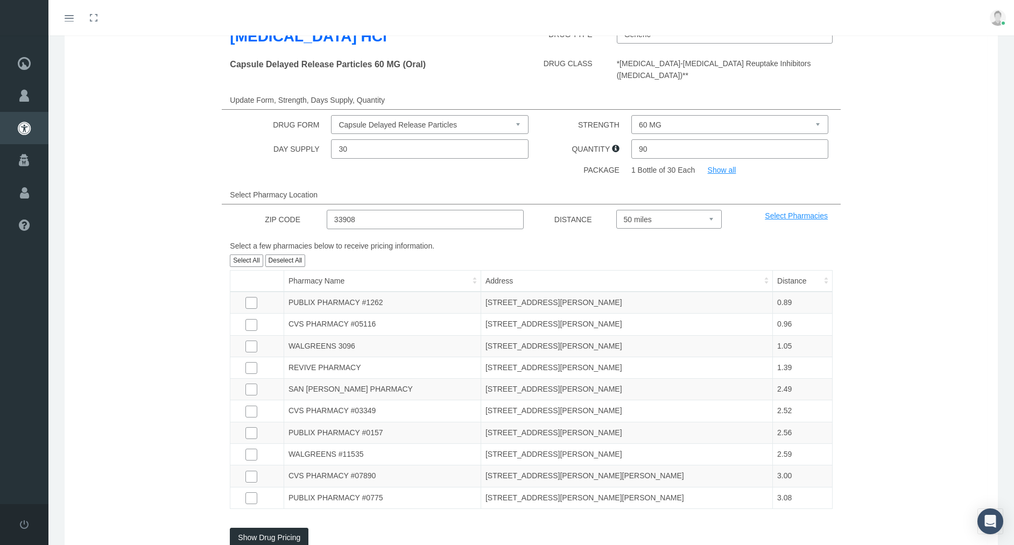
scroll to position [128, 0]
click at [253, 491] on input "checkbox" at bounding box center [250, 496] width 11 height 11
checkbox input "true"
click at [268, 529] on button "Show Drug Pricing" at bounding box center [269, 536] width 79 height 19
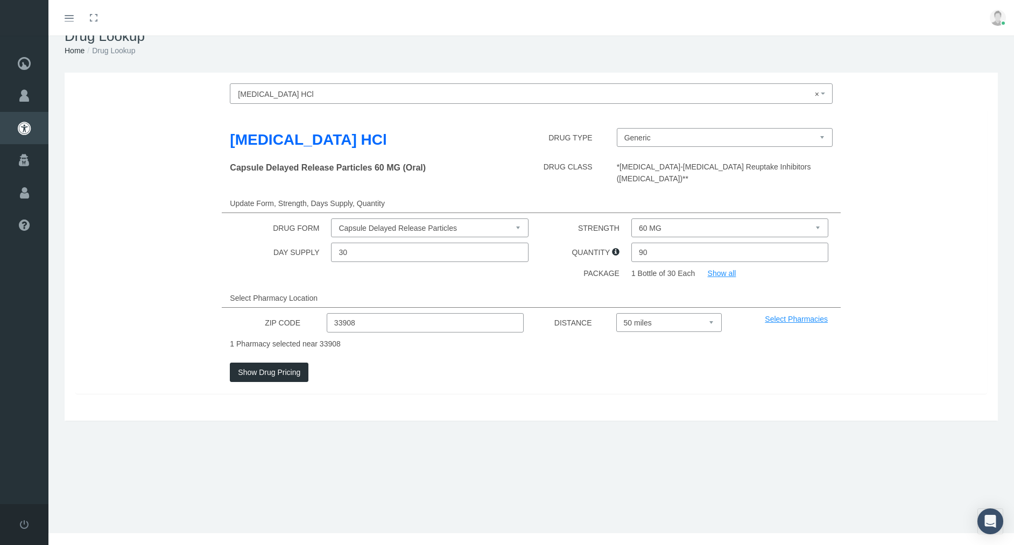
scroll to position [29, 0]
click at [263, 363] on button "Show Drug Pricing" at bounding box center [269, 372] width 79 height 19
click at [798, 315] on link "Select Pharmacies" at bounding box center [796, 319] width 63 height 9
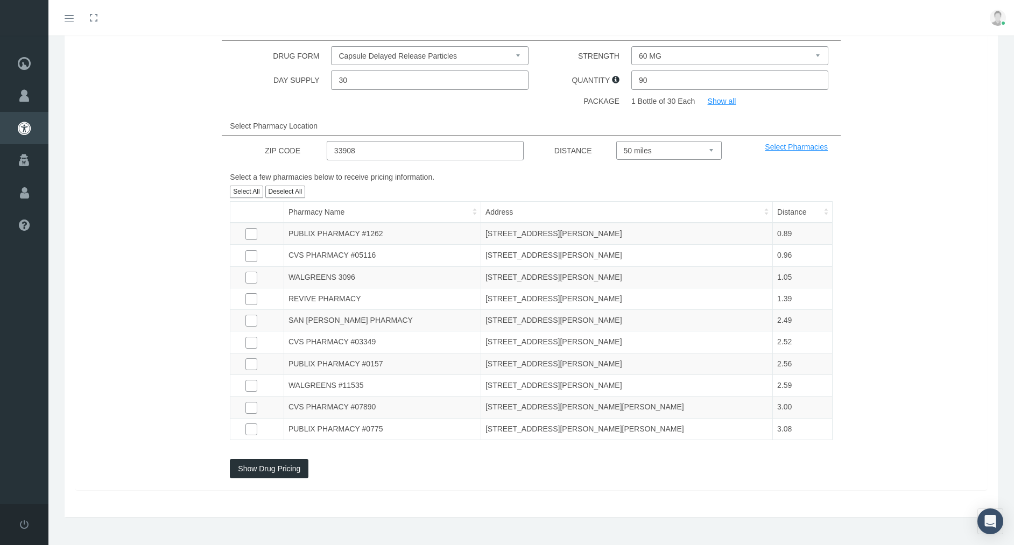
scroll to position [189, 0]
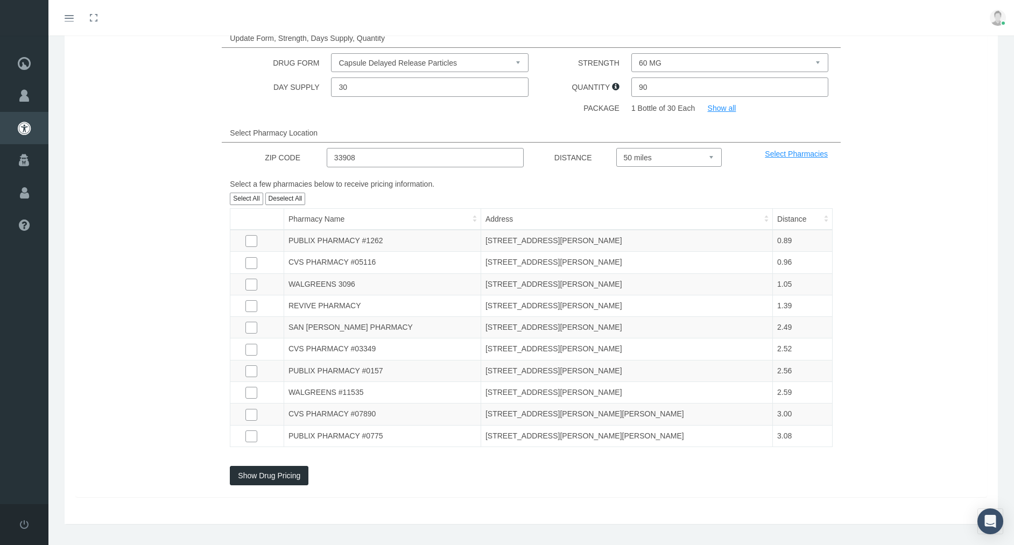
click at [250, 193] on button "Select All" at bounding box center [246, 199] width 33 height 12
checkbox input "true"
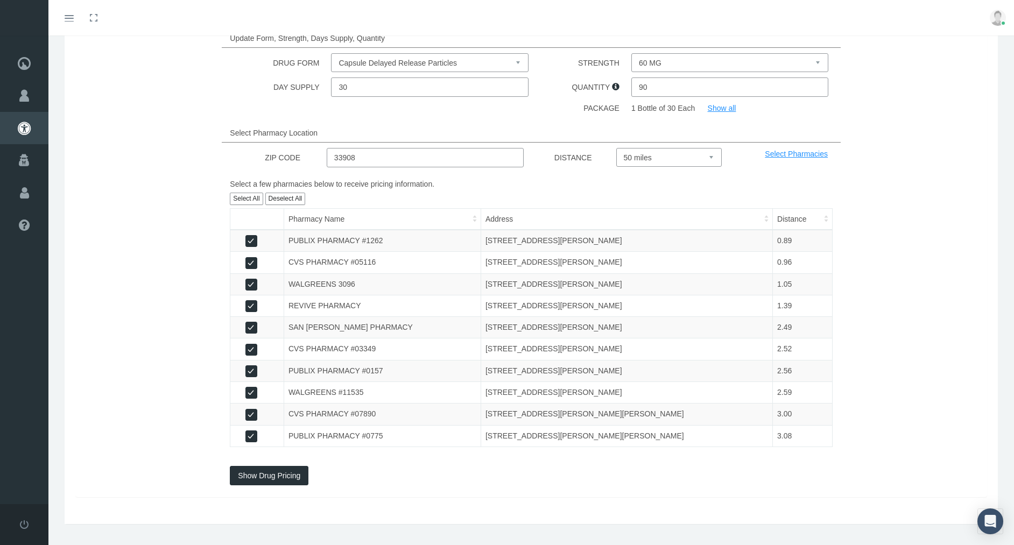
checkbox input "true"
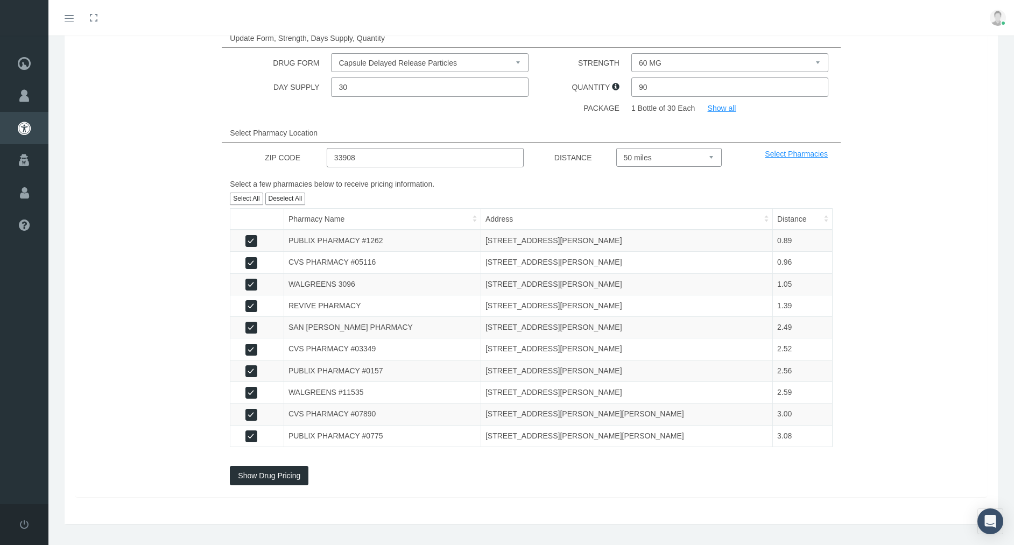
checkbox input "true"
click at [265, 469] on button "Show Drug Pricing" at bounding box center [269, 475] width 79 height 19
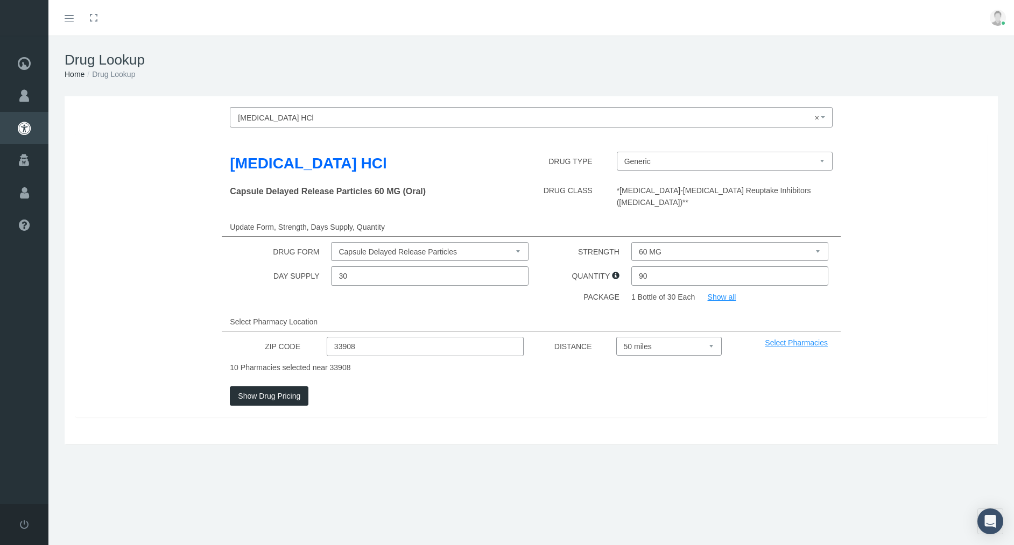
scroll to position [0, 0]
click at [264, 386] on button "Show Drug Pricing" at bounding box center [269, 395] width 79 height 19
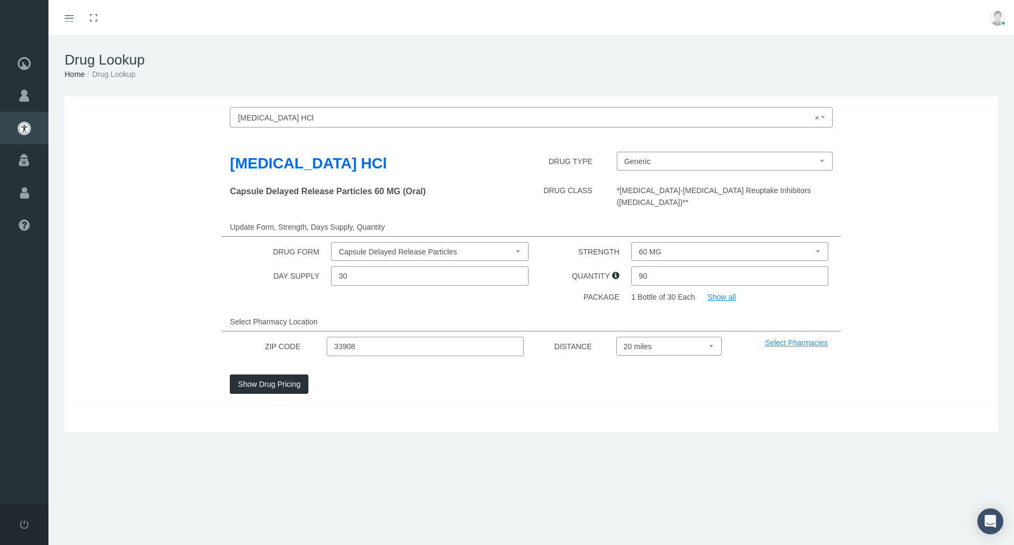
select select "10"
click at [781, 339] on link "Select Pharmacies" at bounding box center [796, 343] width 63 height 9
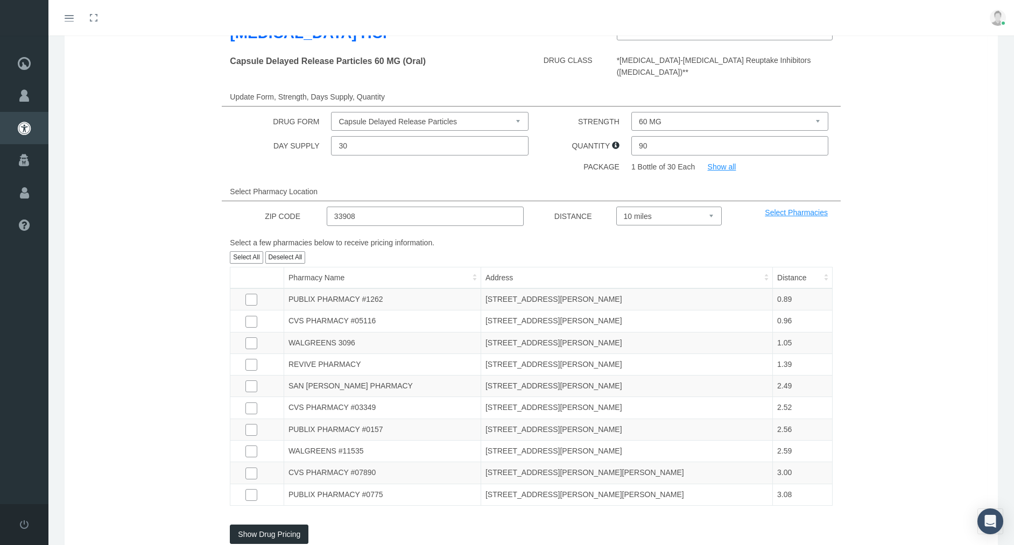
scroll to position [131, 0]
click at [252, 466] on input "checkbox" at bounding box center [250, 471] width 11 height 11
checkbox input "true"
click at [251, 488] on input "checkbox" at bounding box center [250, 493] width 11 height 11
checkbox input "true"
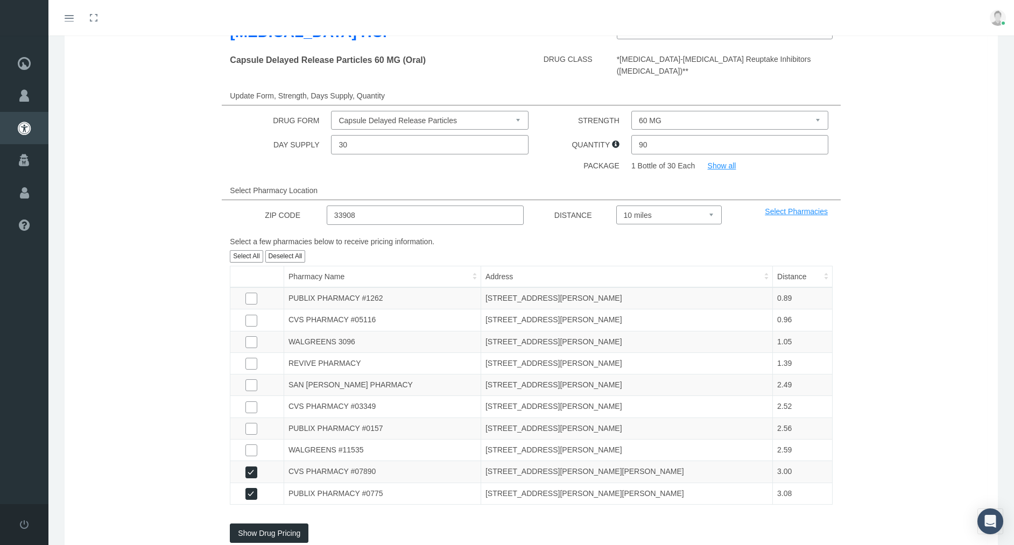
click at [269, 524] on button "Show Drug Pricing" at bounding box center [269, 533] width 79 height 19
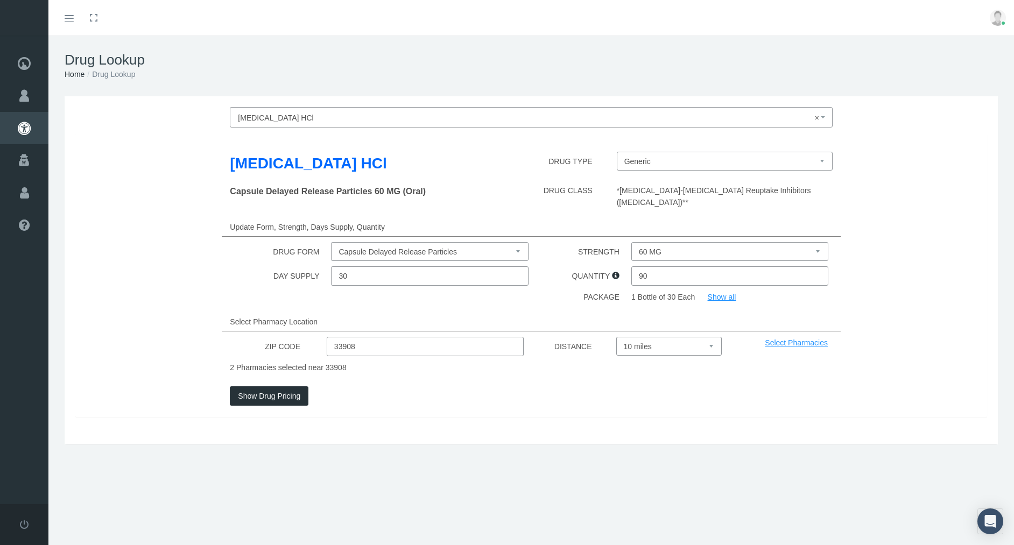
scroll to position [0, 0]
click at [658, 266] on input "90" at bounding box center [730, 275] width 198 height 19
type input "9"
type input "30"
click at [544, 362] on p "2 Pharmacies selected near 33908" at bounding box center [531, 368] width 602 height 12
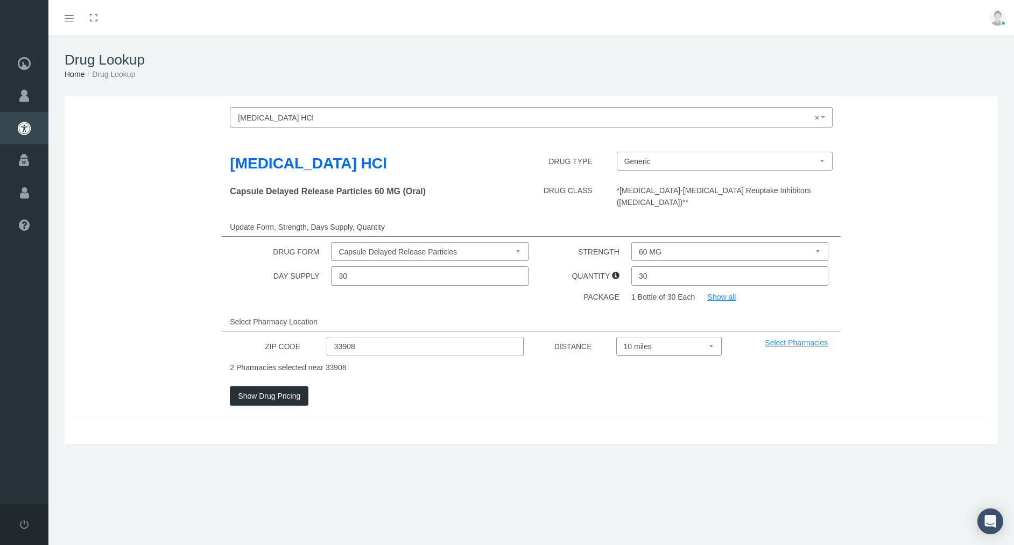
click at [783, 339] on link "Select Pharmacies" at bounding box center [796, 343] width 63 height 9
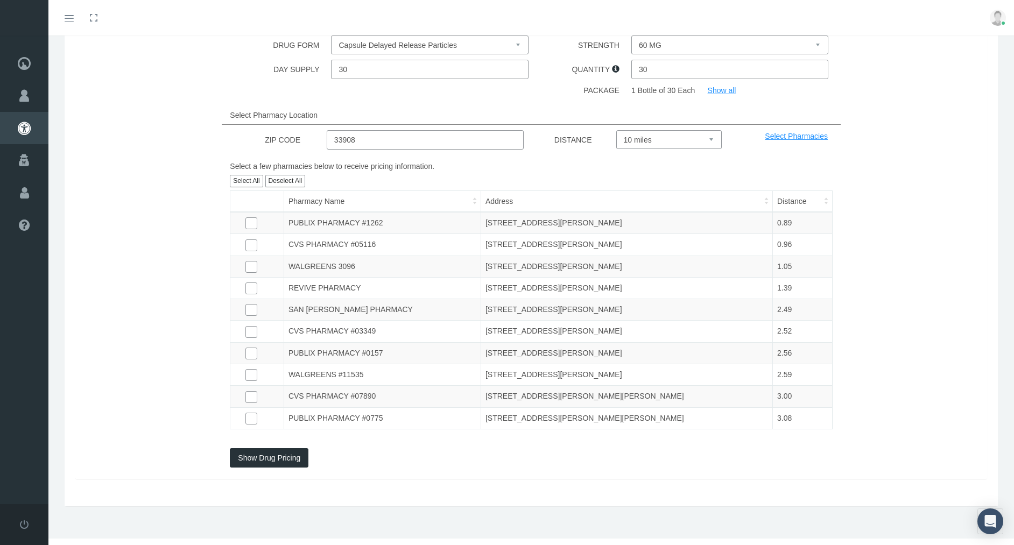
scroll to position [206, 0]
click at [250, 413] on input "checkbox" at bounding box center [250, 418] width 11 height 11
checkbox input "true"
click at [250, 391] on input "checkbox" at bounding box center [250, 396] width 11 height 11
checkbox input "true"
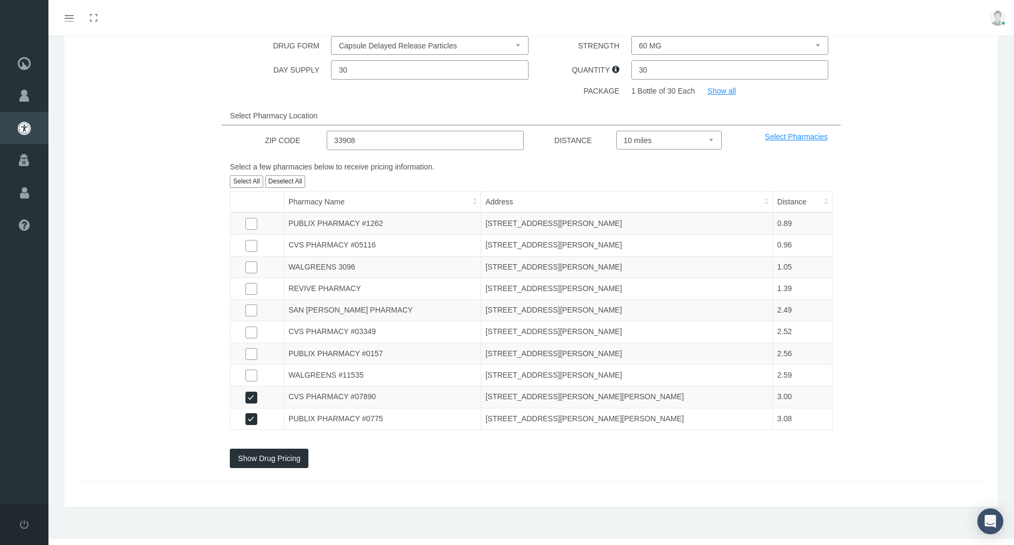
click at [266, 450] on button "Show Drug Pricing" at bounding box center [269, 458] width 79 height 19
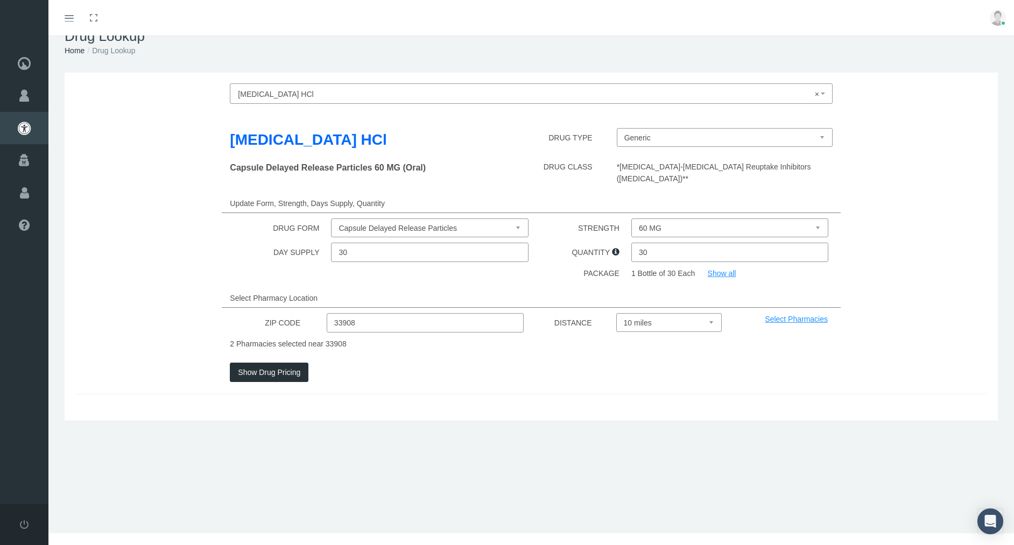
scroll to position [0, 0]
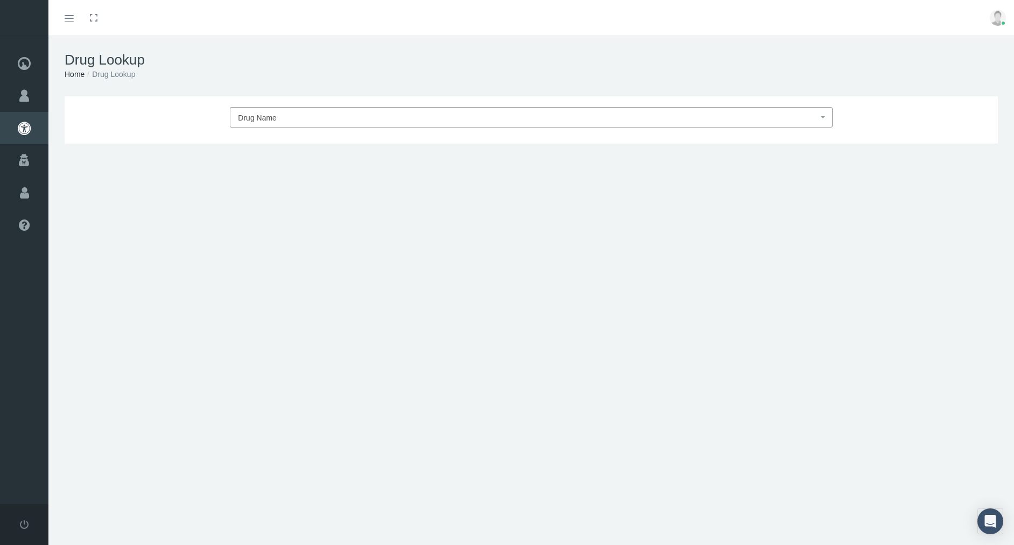
click at [522, 119] on span "Drug Name" at bounding box center [528, 118] width 580 height 14
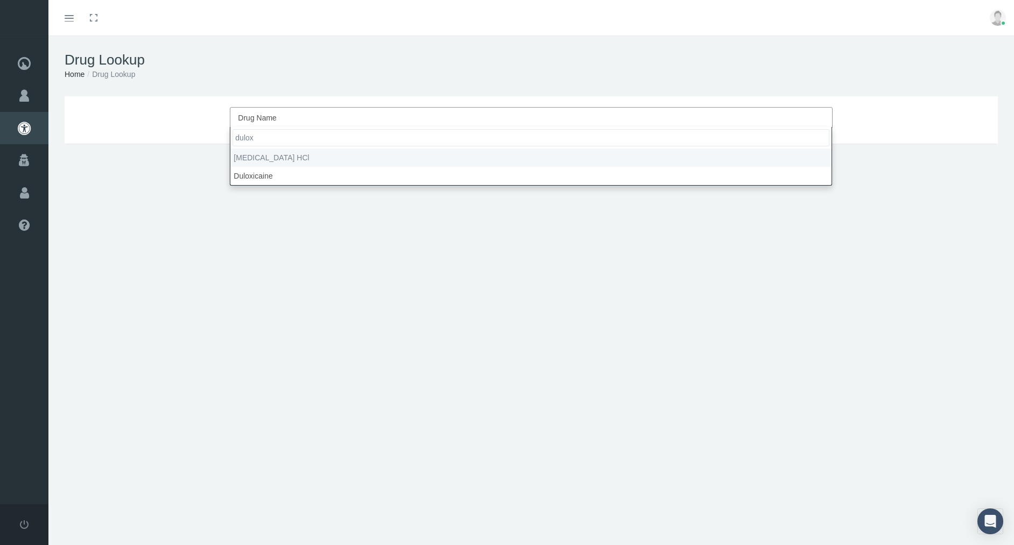
type input "dulox"
select select "[MEDICAL_DATA] HCl"
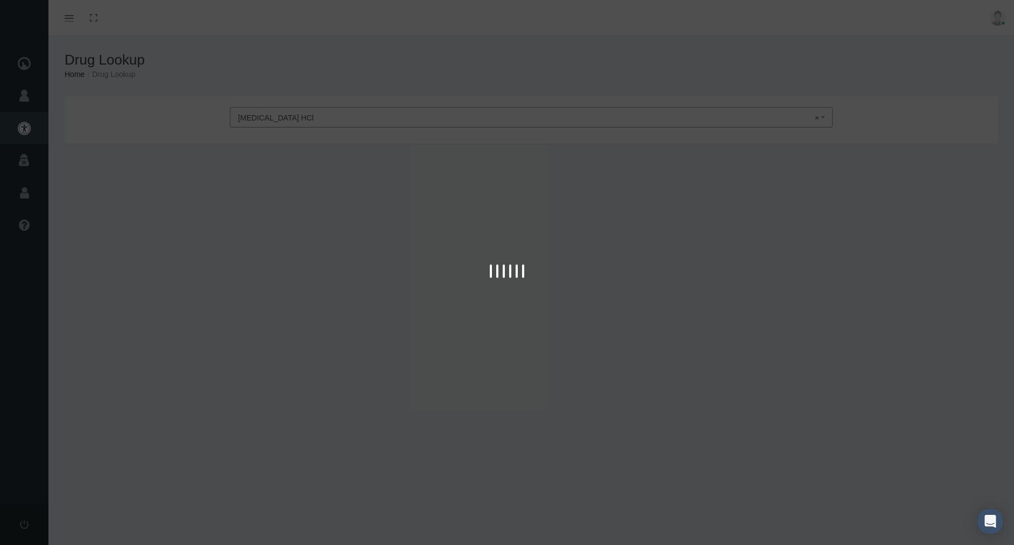
type input "30"
select select "Capsule Delayed Release Particles"
select select "20 MG"
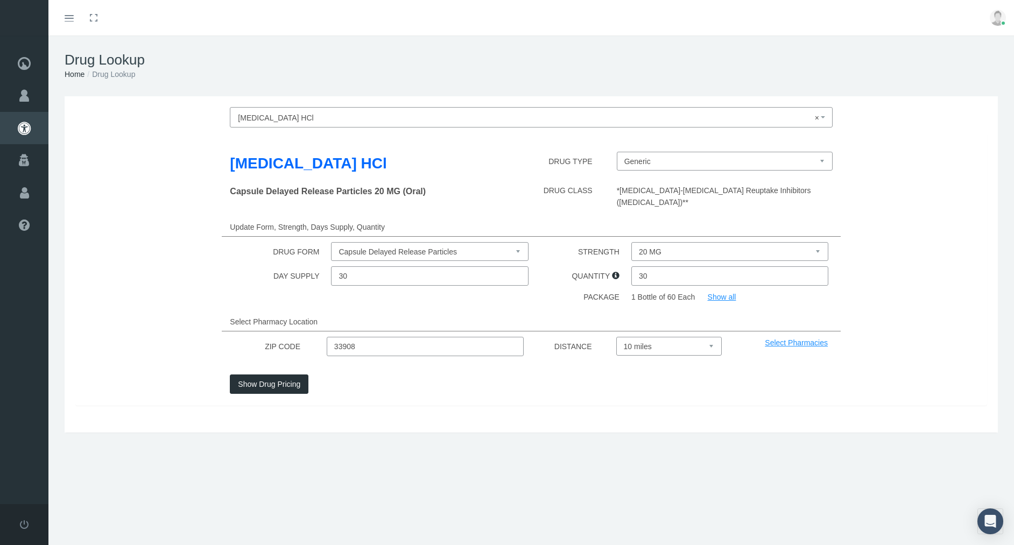
select select "5"
click at [788, 339] on link "Select Pharmacies" at bounding box center [796, 343] width 63 height 9
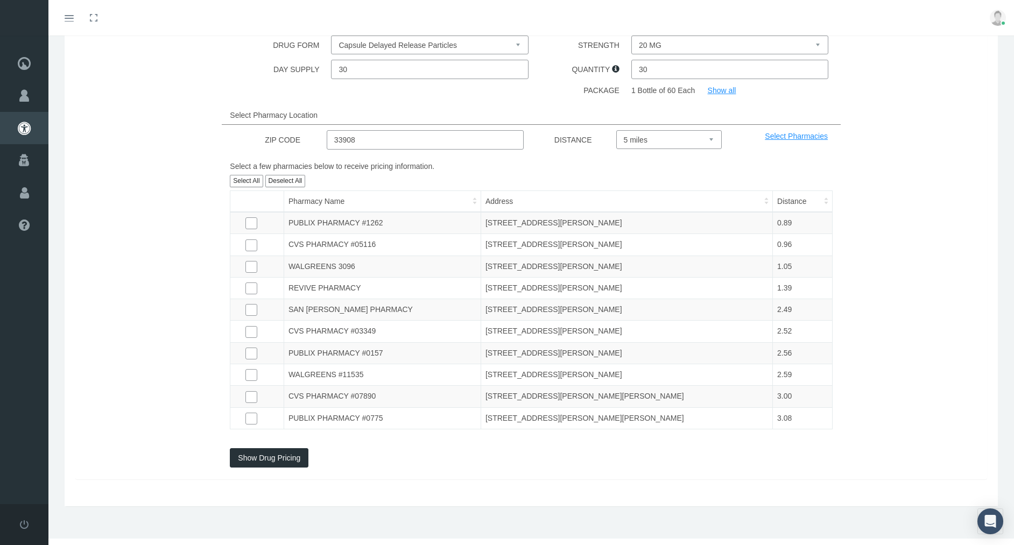
scroll to position [206, 0]
click at [250, 413] on input "checkbox" at bounding box center [250, 418] width 11 height 11
checkbox input "true"
click at [251, 391] on input "checkbox" at bounding box center [250, 396] width 11 height 11
checkbox input "true"
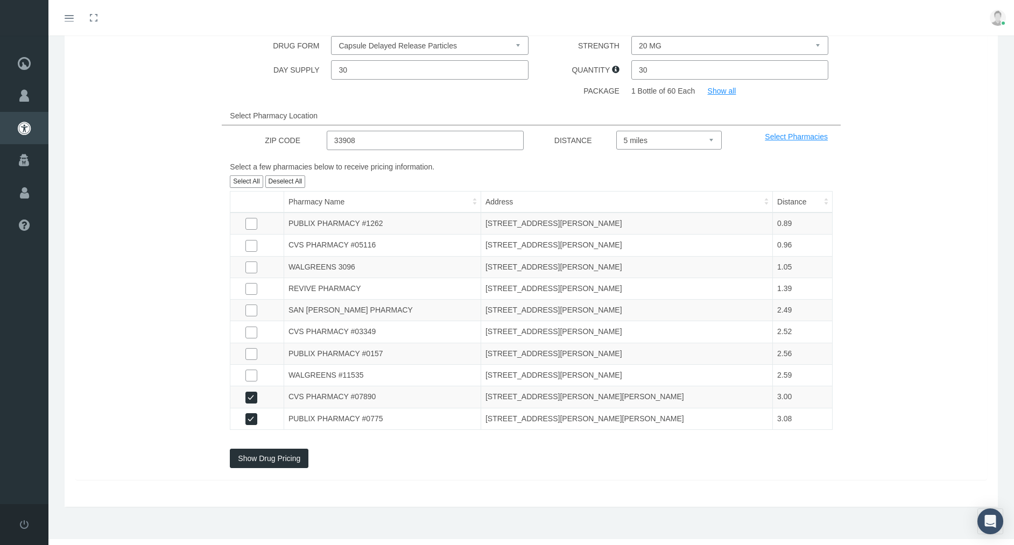
click at [268, 450] on button "Show Drug Pricing" at bounding box center [269, 458] width 79 height 19
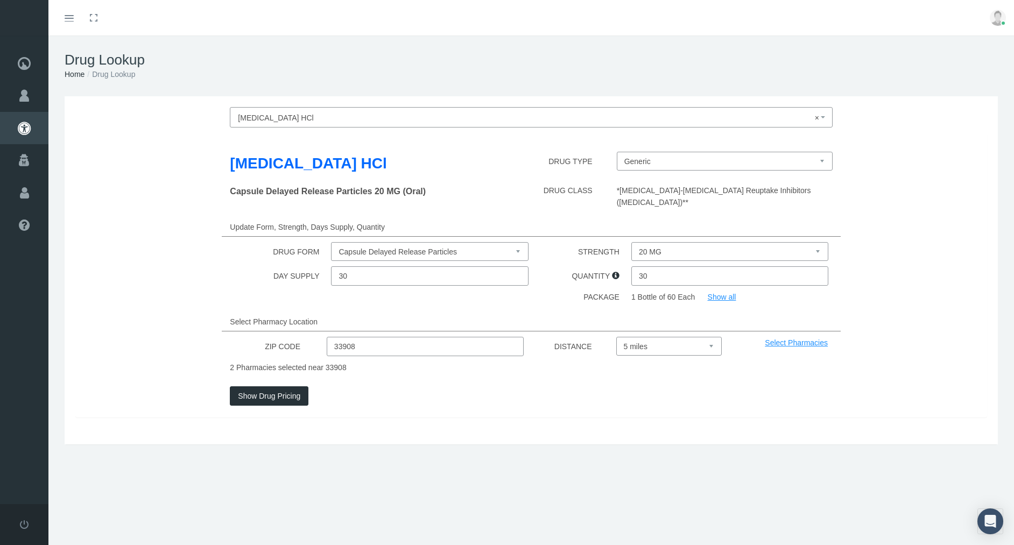
scroll to position [0, 0]
